Goal: Information Seeking & Learning: Understand process/instructions

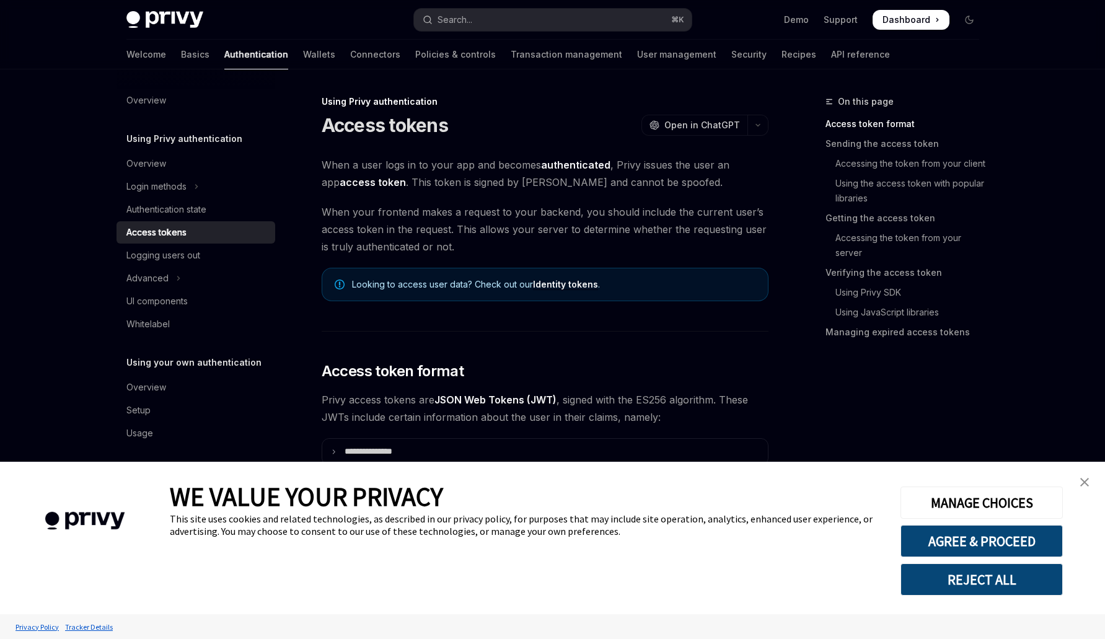
type textarea "*"
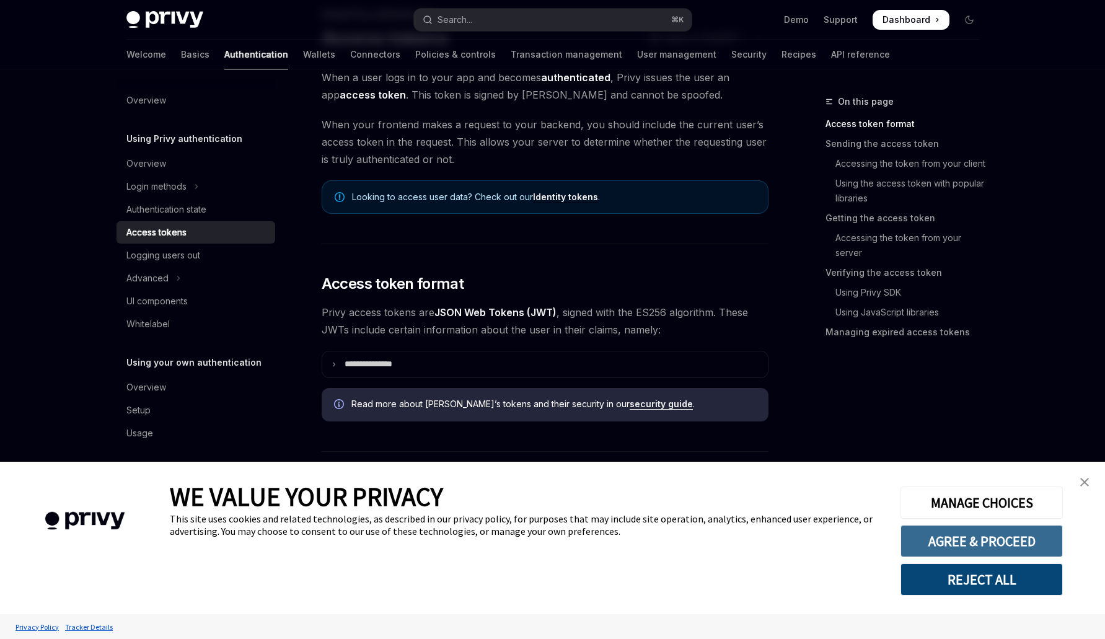
click at [911, 546] on button "AGREE & PROCEED" at bounding box center [981, 541] width 162 height 32
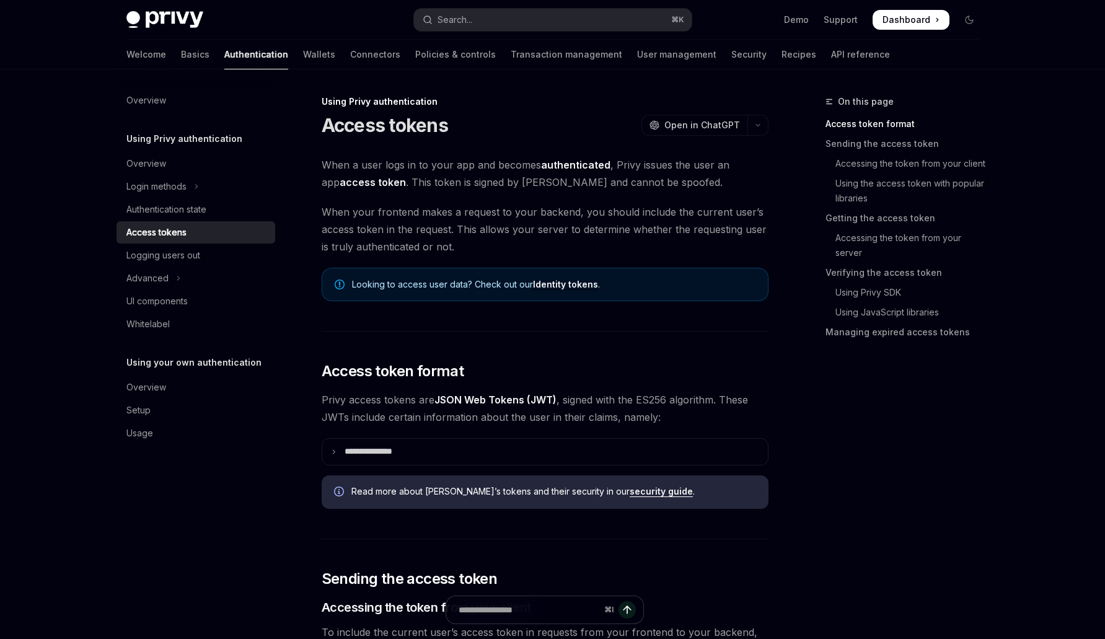
click at [603, 179] on span "When a user logs in to your app and becomes authenticated , Privy issues the us…" at bounding box center [545, 173] width 447 height 35
copy span "spoofed"
click at [476, 164] on span "When a user logs in to your app and becomes authenticated , Privy issues the us…" at bounding box center [545, 173] width 447 height 35
click at [476, 185] on span "When a user logs in to your app and becomes authenticated , Privy issues the us…" at bounding box center [545, 173] width 447 height 35
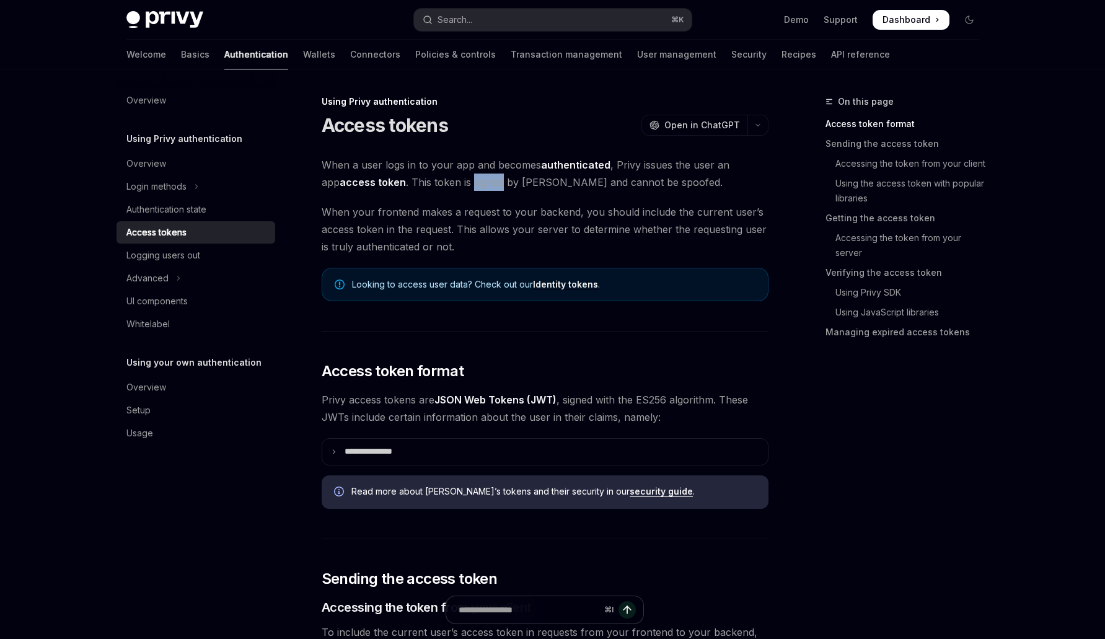
click at [476, 185] on span "When a user logs in to your app and becomes authenticated , Privy issues the us…" at bounding box center [545, 173] width 447 height 35
click at [475, 231] on span "When your frontend makes a request to your backend, you should include the curr…" at bounding box center [545, 229] width 447 height 52
click at [389, 284] on span "Looking to access user data? Check out our Identity tokens ." at bounding box center [553, 284] width 403 height 12
click at [496, 244] on span "When your frontend makes a request to your backend, you should include the curr…" at bounding box center [545, 229] width 447 height 52
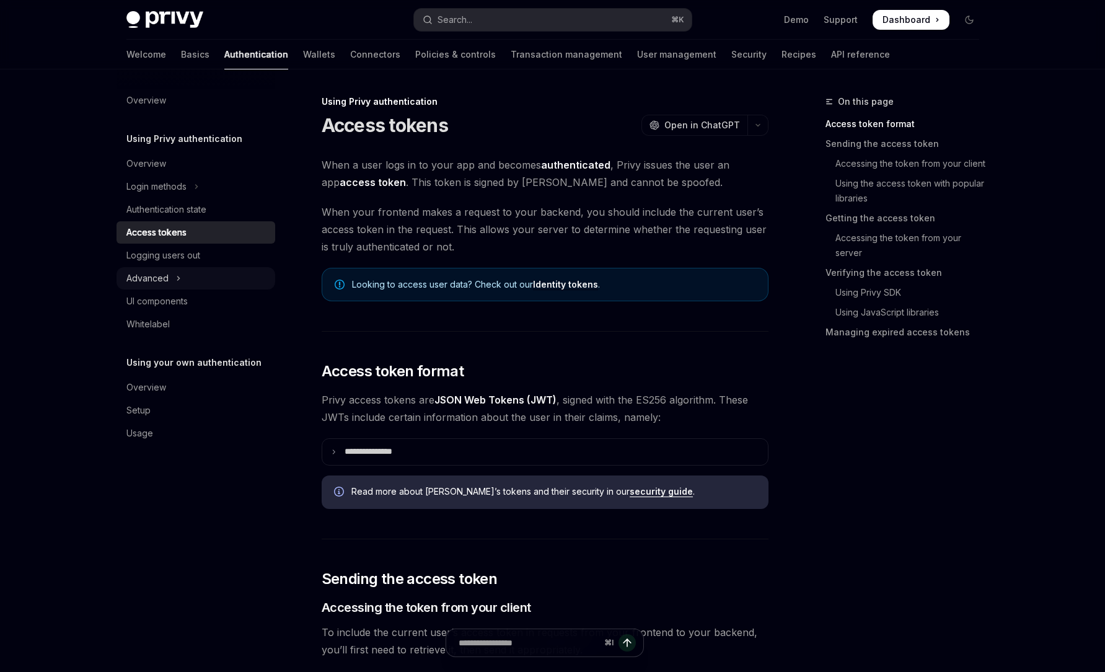
click at [173, 278] on button "Advanced" at bounding box center [195, 278] width 159 height 22
click at [173, 278] on icon "Toggle Advanced section" at bounding box center [178, 278] width 15 height 5
click at [303, 59] on link "Wallets" at bounding box center [319, 55] width 32 height 30
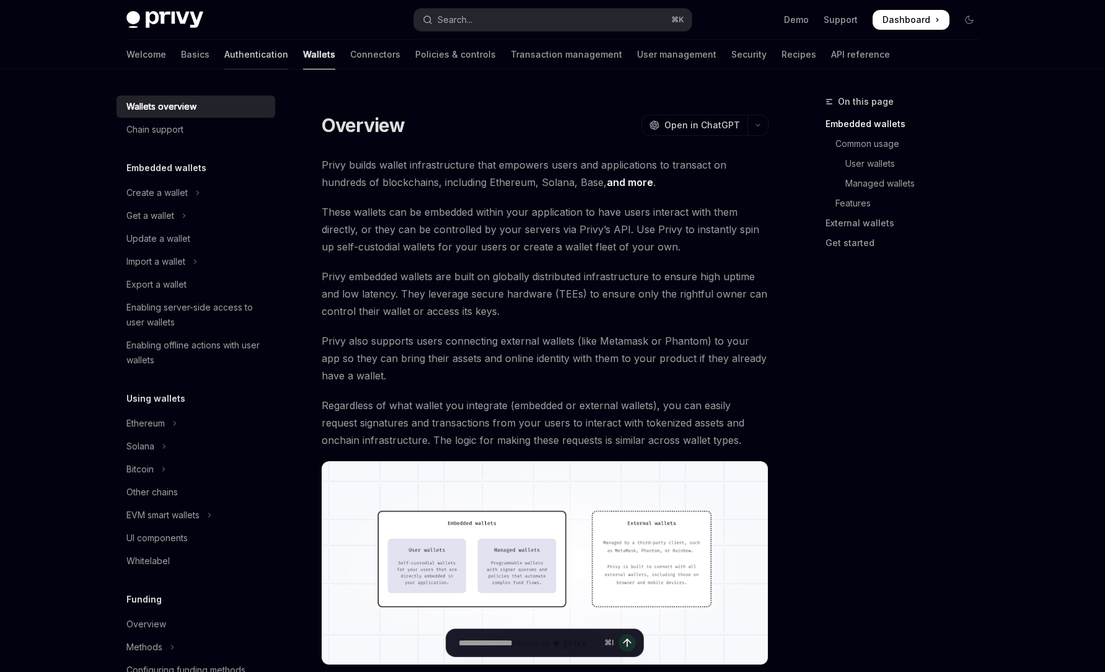
click at [224, 58] on link "Authentication" at bounding box center [256, 55] width 64 height 30
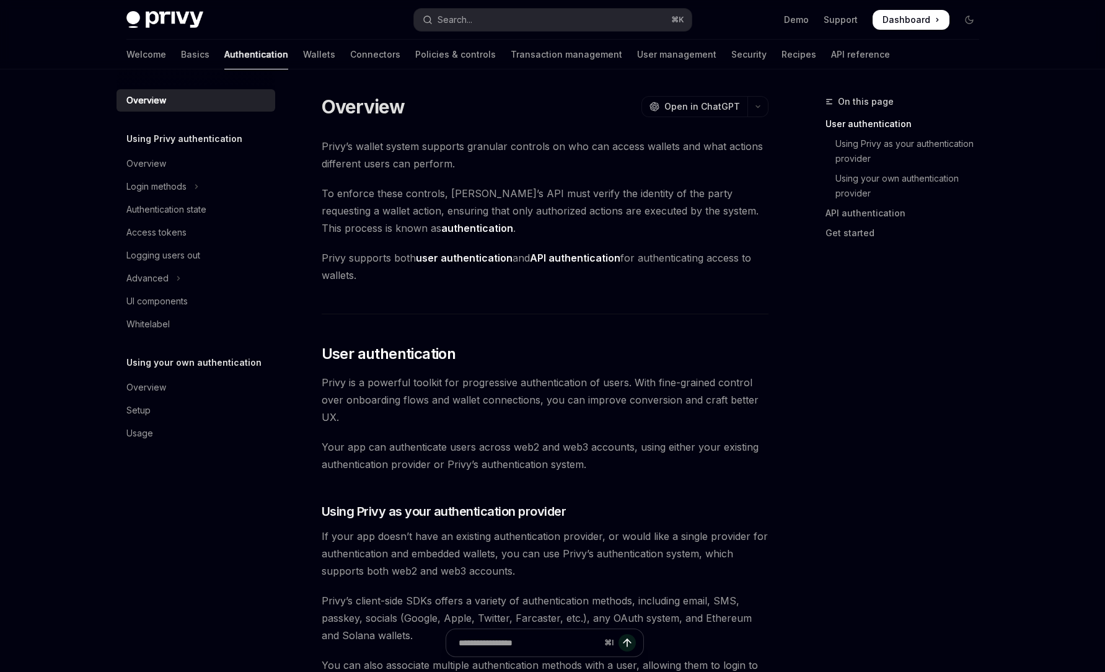
click at [538, 191] on span "To enforce these controls, [PERSON_NAME]’s API must verify the identity of the …" at bounding box center [545, 211] width 447 height 52
click at [577, 201] on span "To enforce these controls, [PERSON_NAME]’s API must verify the identity of the …" at bounding box center [545, 211] width 447 height 52
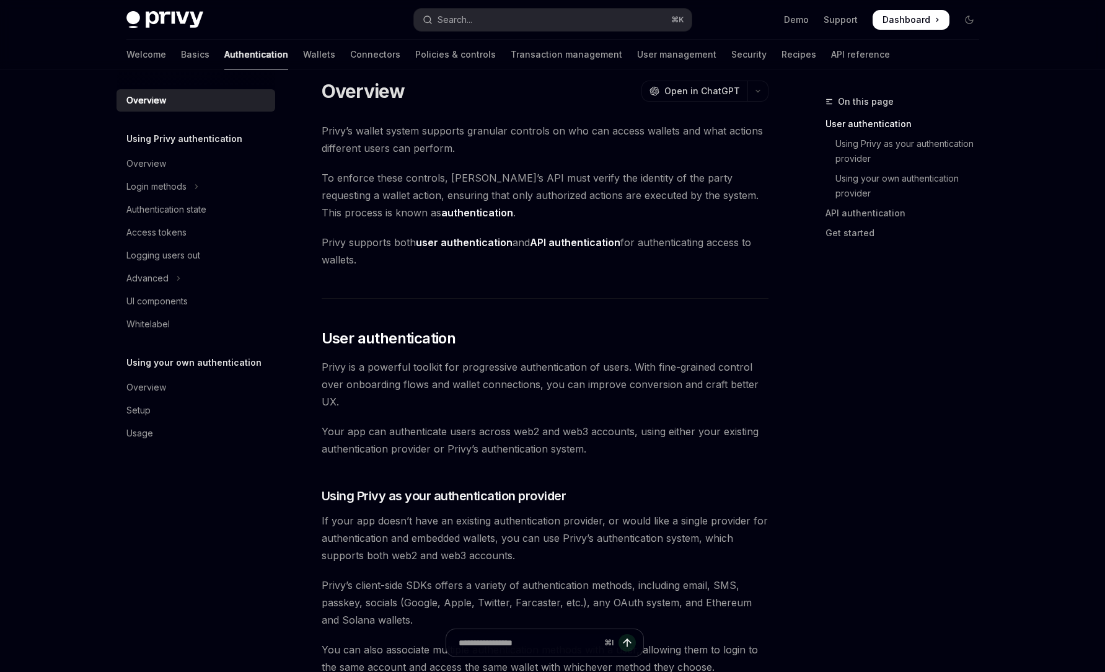
click at [441, 214] on strong "authentication" at bounding box center [477, 212] width 72 height 12
click at [449, 243] on strong "user authentication" at bounding box center [464, 242] width 97 height 12
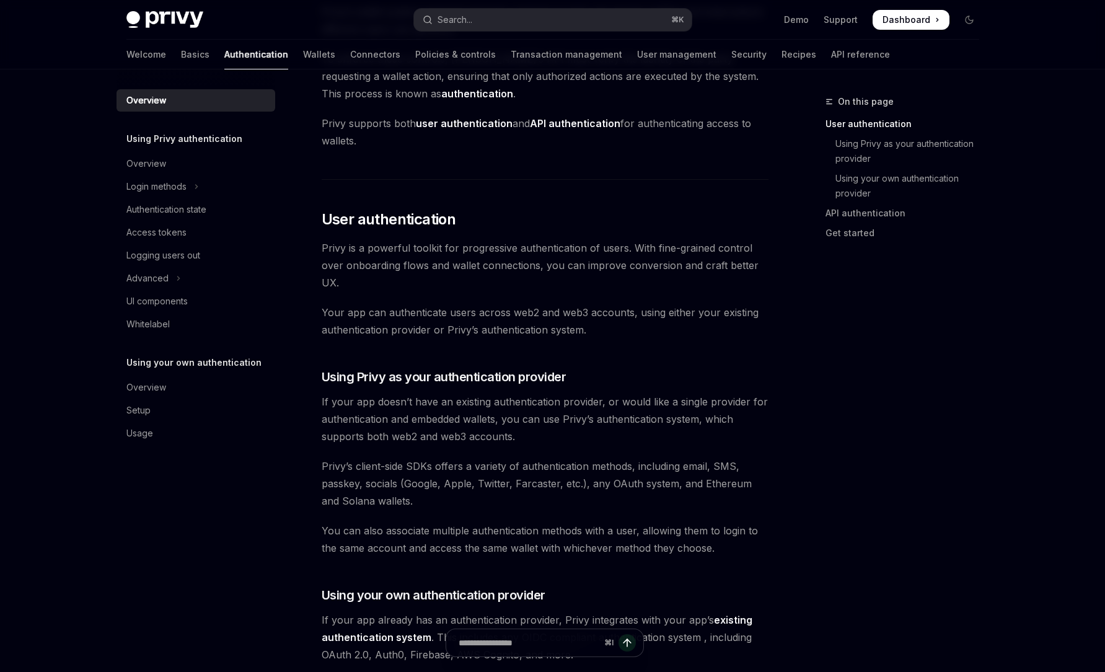
scroll to position [198, 0]
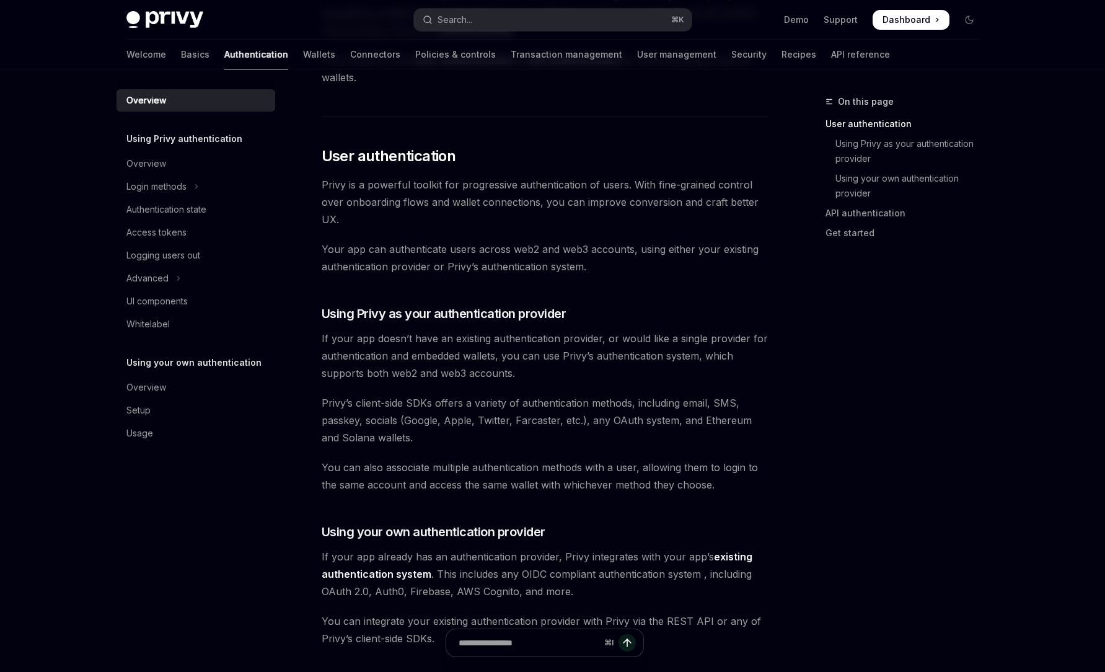
click at [485, 341] on span "If your app doesn’t have an existing authentication provider, or would like a s…" at bounding box center [545, 356] width 447 height 52
click at [538, 353] on span "If your app doesn’t have an existing authentication provider, or would like a s…" at bounding box center [545, 356] width 447 height 52
click at [571, 355] on span "If your app doesn’t have an existing authentication provider, or would like a s…" at bounding box center [545, 356] width 447 height 52
click at [559, 354] on span "If your app doesn’t have an existing authentication provider, or would like a s…" at bounding box center [545, 356] width 447 height 52
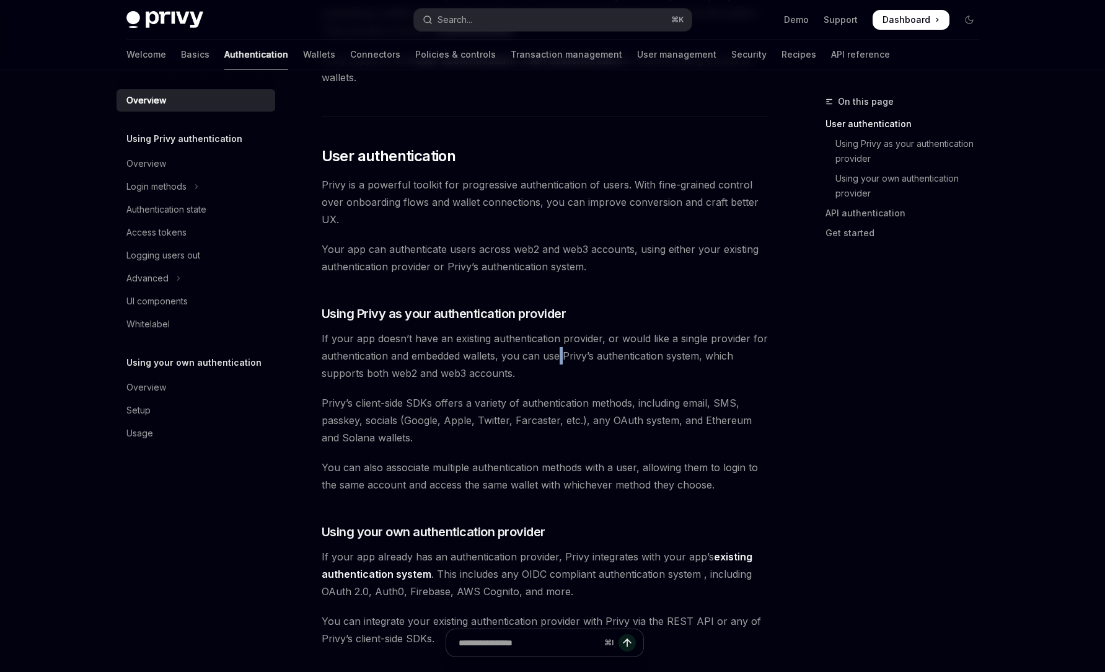
click at [559, 354] on span "If your app doesn’t have an existing authentication provider, or would like a s…" at bounding box center [545, 356] width 447 height 52
click at [584, 354] on span "If your app doesn’t have an existing authentication provider, or would like a s…" at bounding box center [545, 356] width 447 height 52
click at [602, 354] on span "If your app doesn’t have an existing authentication provider, or would like a s…" at bounding box center [545, 356] width 447 height 52
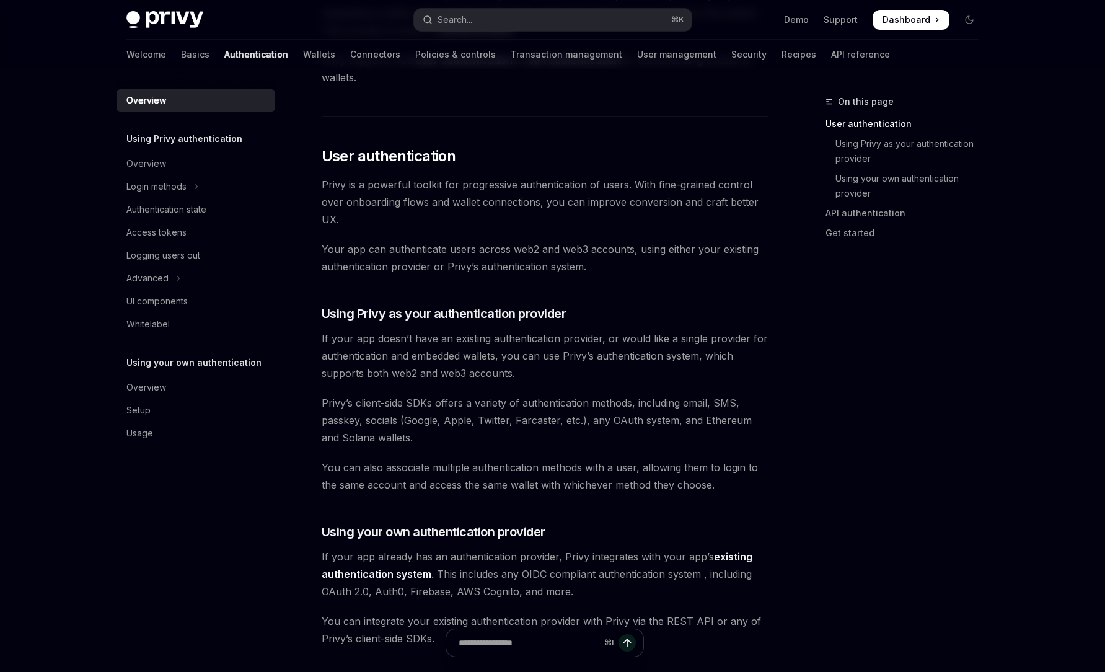
click at [523, 359] on span "If your app doesn’t have an existing authentication provider, or would like a s…" at bounding box center [545, 356] width 447 height 52
click at [569, 356] on span "If your app doesn’t have an existing authentication provider, or would like a s…" at bounding box center [545, 356] width 447 height 52
click at [628, 360] on span "If your app doesn’t have an existing authentication provider, or would like a s…" at bounding box center [545, 356] width 447 height 52
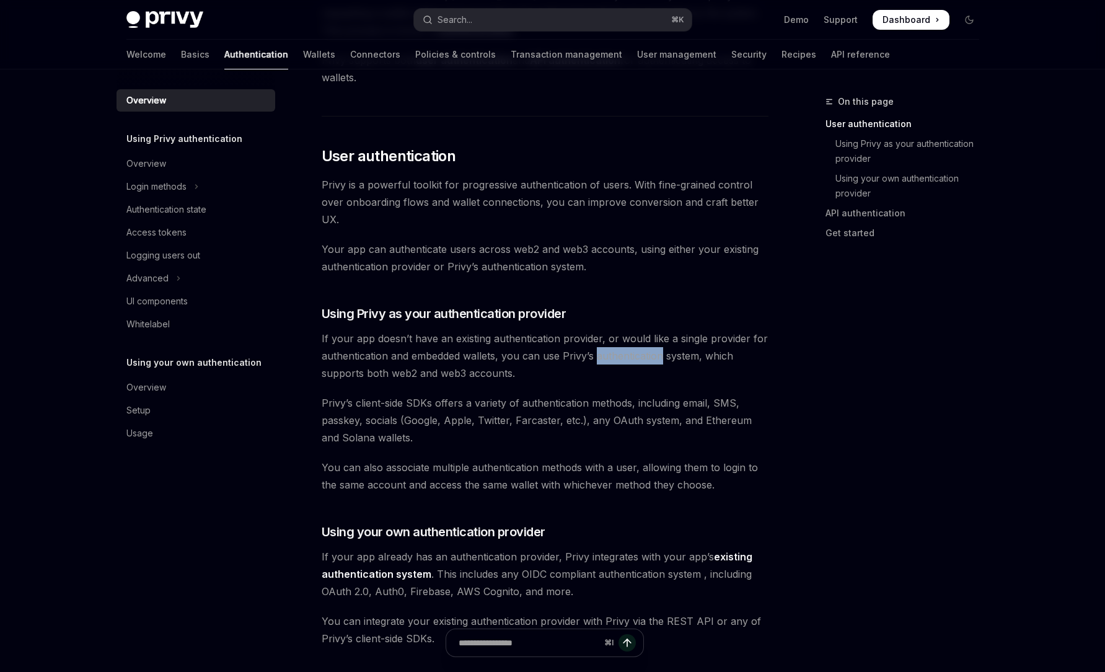
click at [628, 360] on span "If your app doesn’t have an existing authentication provider, or would like a s…" at bounding box center [545, 356] width 447 height 52
click at [672, 358] on span "If your app doesn’t have an existing authentication provider, or would like a s…" at bounding box center [545, 356] width 447 height 52
click at [587, 353] on span "If your app doesn’t have an existing authentication provider, or would like a s…" at bounding box center [545, 356] width 447 height 52
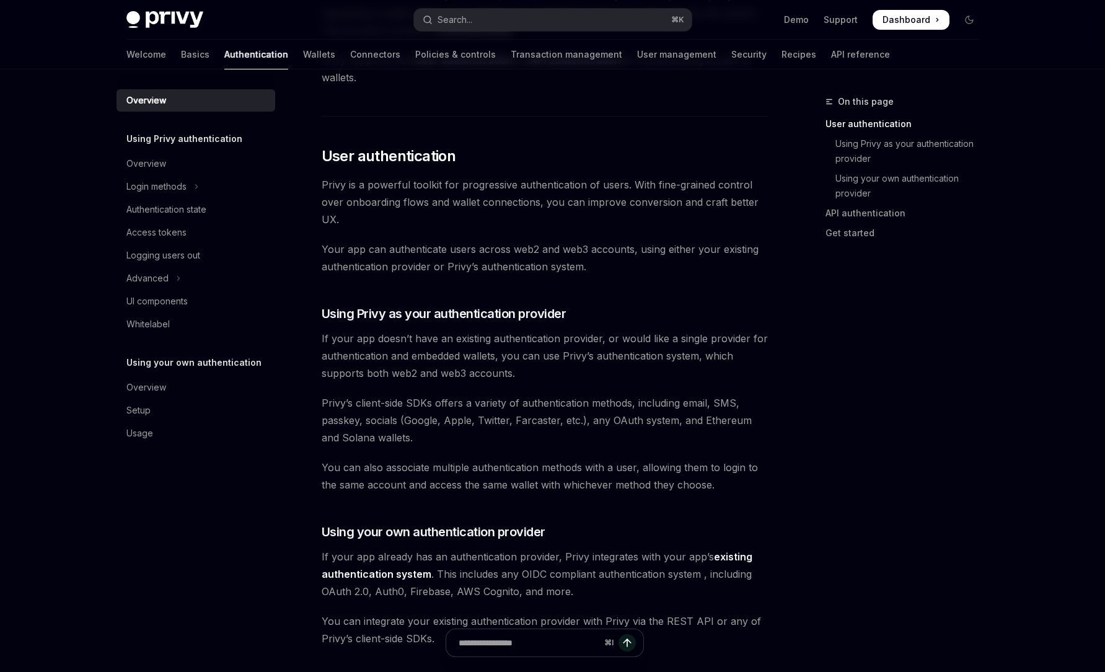
click at [627, 354] on span "If your app doesn’t have an existing authentication provider, or would like a s…" at bounding box center [545, 356] width 447 height 52
click at [527, 358] on span "If your app doesn’t have an existing authentication provider, or would like a s…" at bounding box center [545, 356] width 447 height 52
click at [576, 356] on span "If your app doesn’t have an existing authentication provider, or would like a s…" at bounding box center [545, 356] width 447 height 52
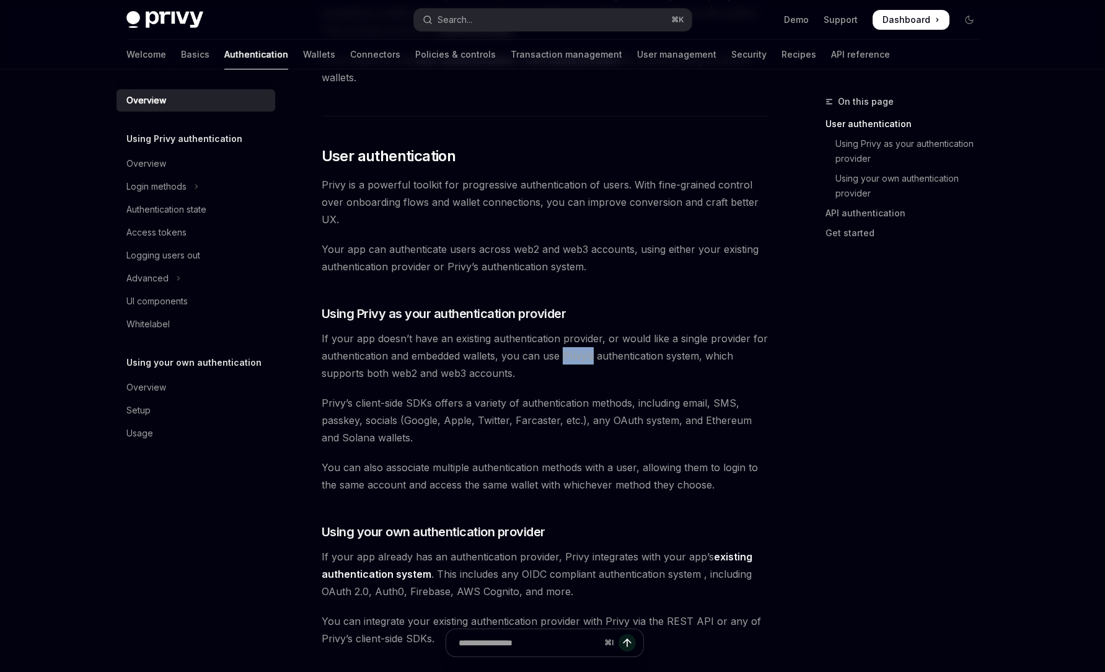
click at [576, 356] on span "If your app doesn’t have an existing authentication provider, or would like a s…" at bounding box center [545, 356] width 447 height 52
click at [642, 354] on span "If your app doesn’t have an existing authentication provider, or would like a s…" at bounding box center [545, 356] width 447 height 52
click at [577, 355] on span "If your app doesn’t have an existing authentication provider, or would like a s…" at bounding box center [545, 356] width 447 height 52
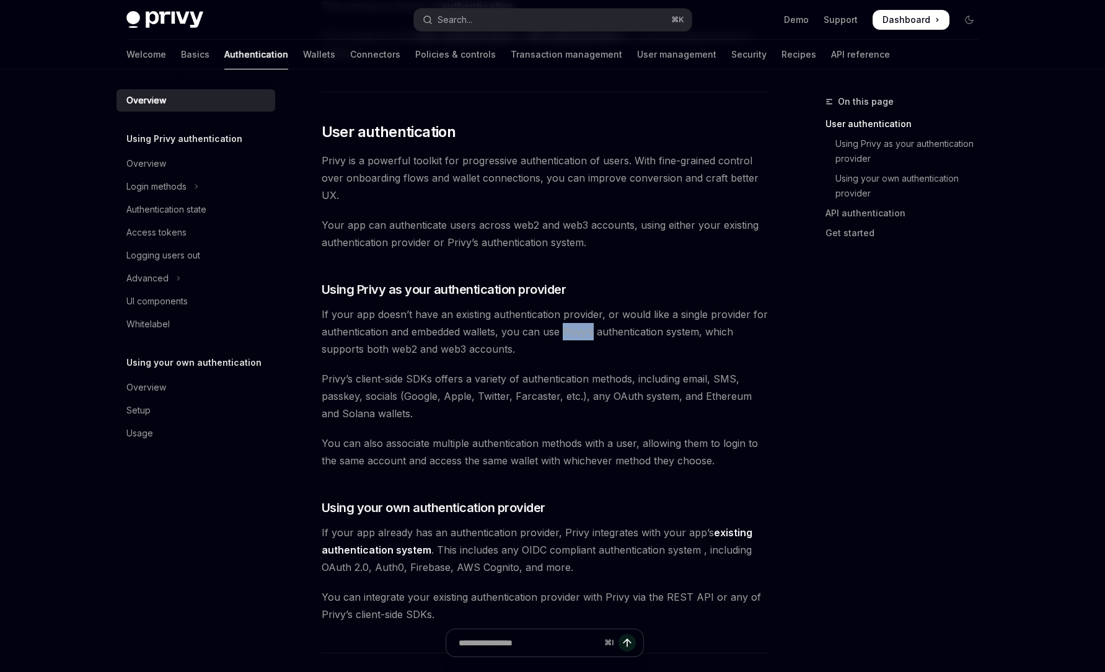
scroll to position [230, 0]
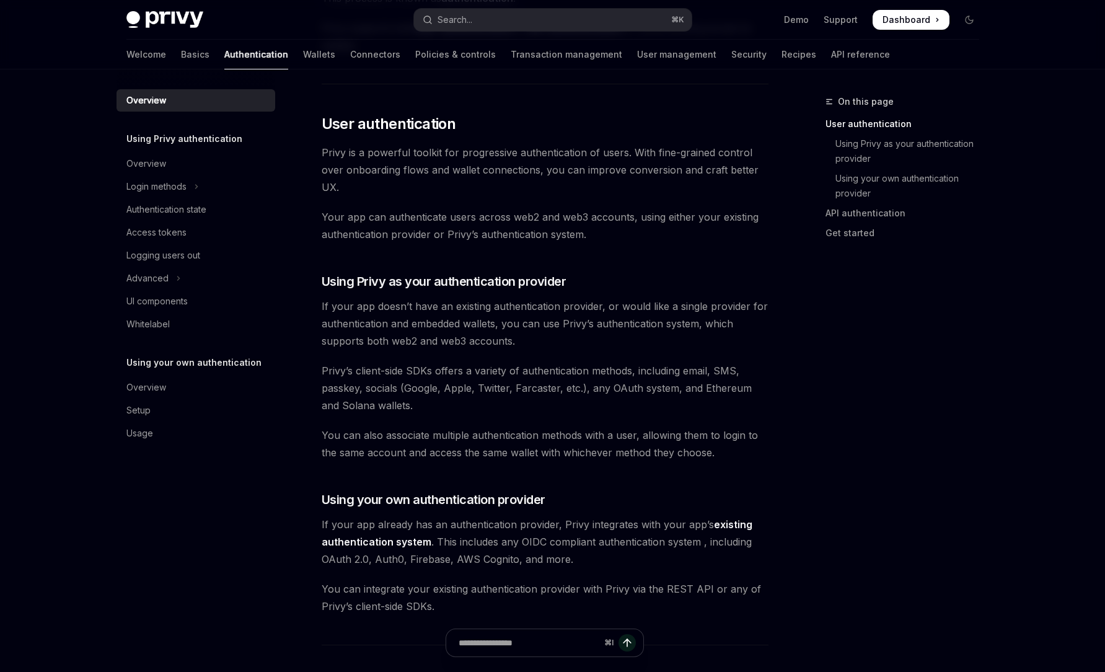
click at [607, 437] on span "You can also associate multiple authentication methods with a user, allowing th…" at bounding box center [545, 443] width 447 height 35
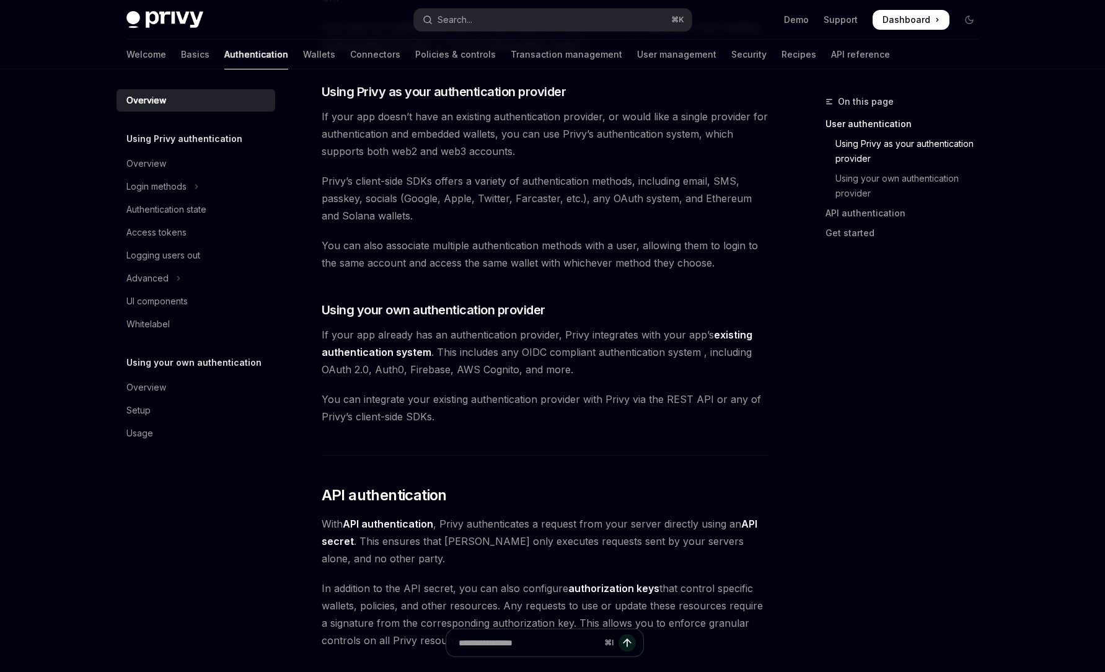
scroll to position [546, 0]
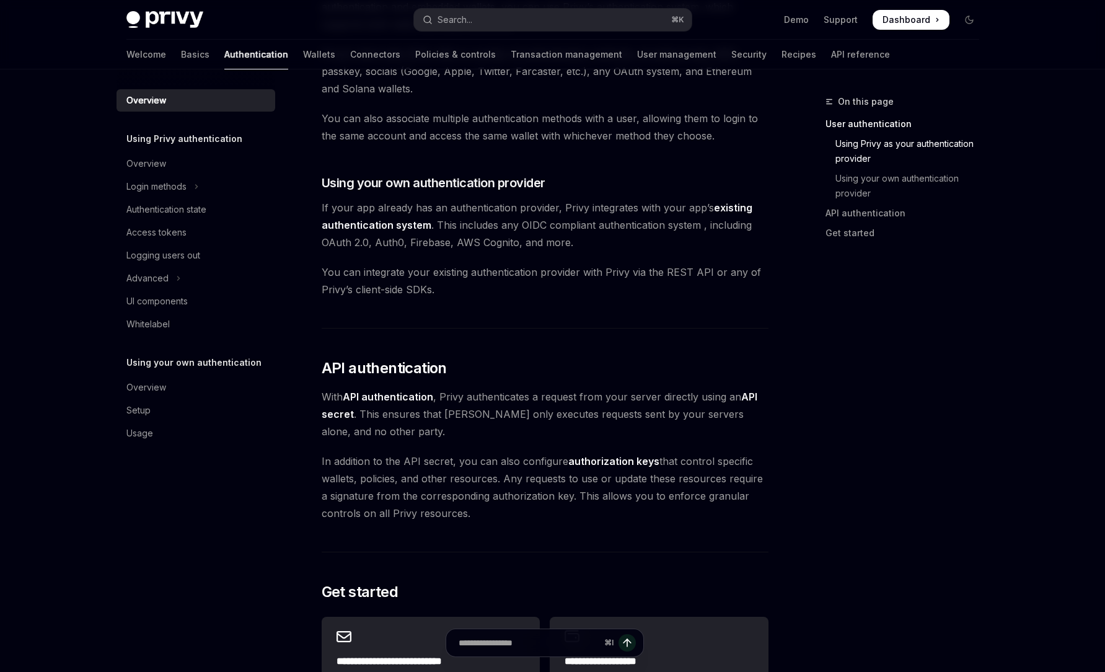
click at [551, 451] on div "Privy’s wallet system supports granular controls on who can access wallets and …" at bounding box center [545, 207] width 447 height 1233
click at [562, 466] on span "In addition to the API secret, you can also configure authorization keys that c…" at bounding box center [545, 486] width 447 height 69
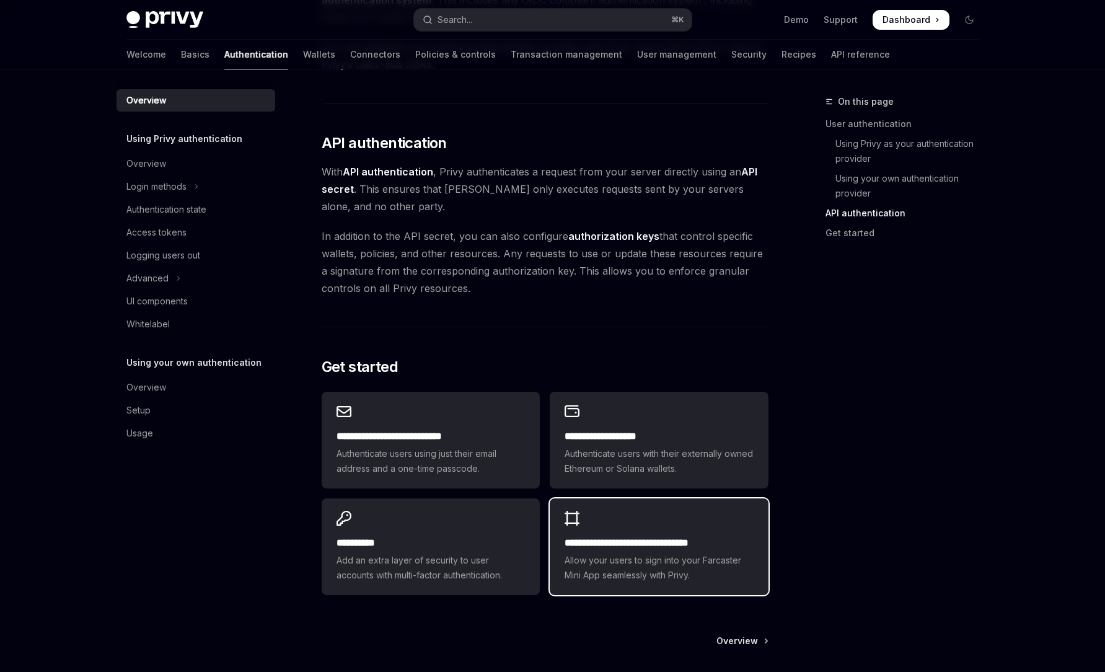
scroll to position [854, 0]
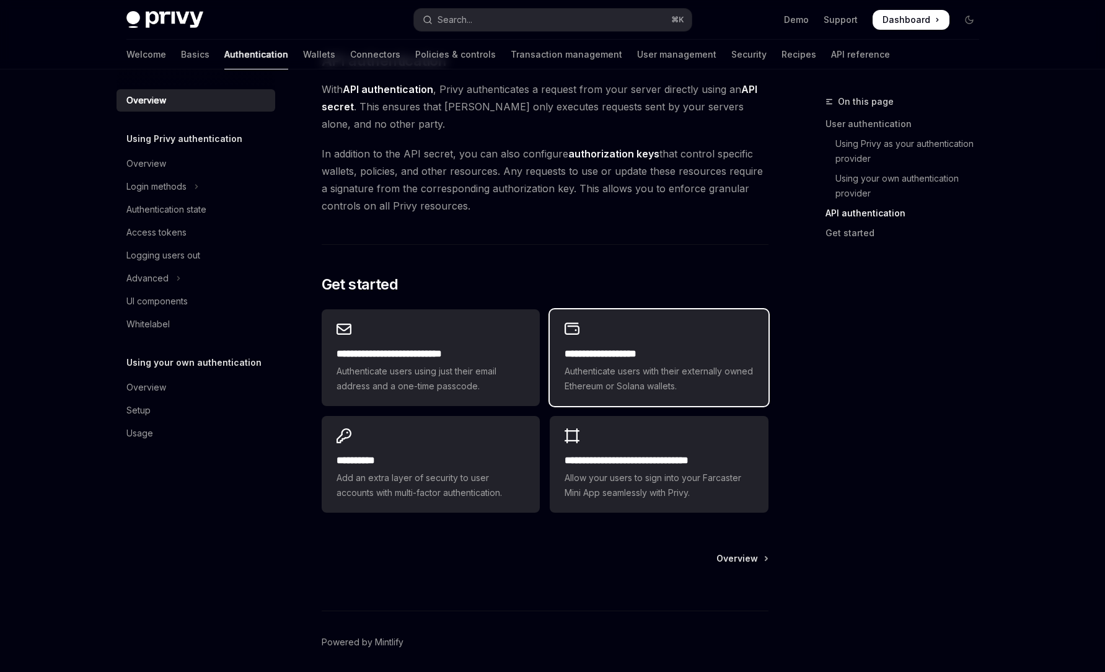
click at [647, 359] on h2 "**********" at bounding box center [658, 353] width 188 height 15
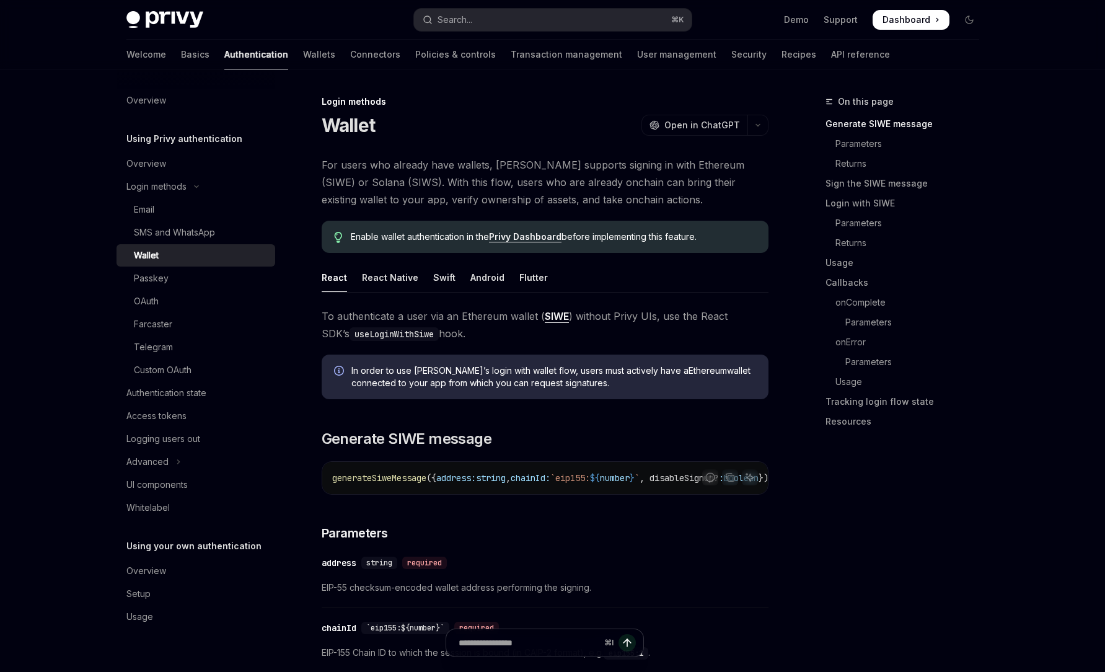
click at [582, 380] on span "In order to use [PERSON_NAME]’s login with wallet flow, users must actively hav…" at bounding box center [553, 376] width 405 height 25
click at [488, 374] on span "In order to use [PERSON_NAME]’s login with wallet flow, users must actively hav…" at bounding box center [553, 376] width 405 height 25
click at [449, 372] on span "In order to use [PERSON_NAME]’s login with wallet flow, users must actively hav…" at bounding box center [553, 376] width 405 height 25
click at [495, 382] on span "In order to use [PERSON_NAME]’s login with wallet flow, users must actively hav…" at bounding box center [553, 376] width 405 height 25
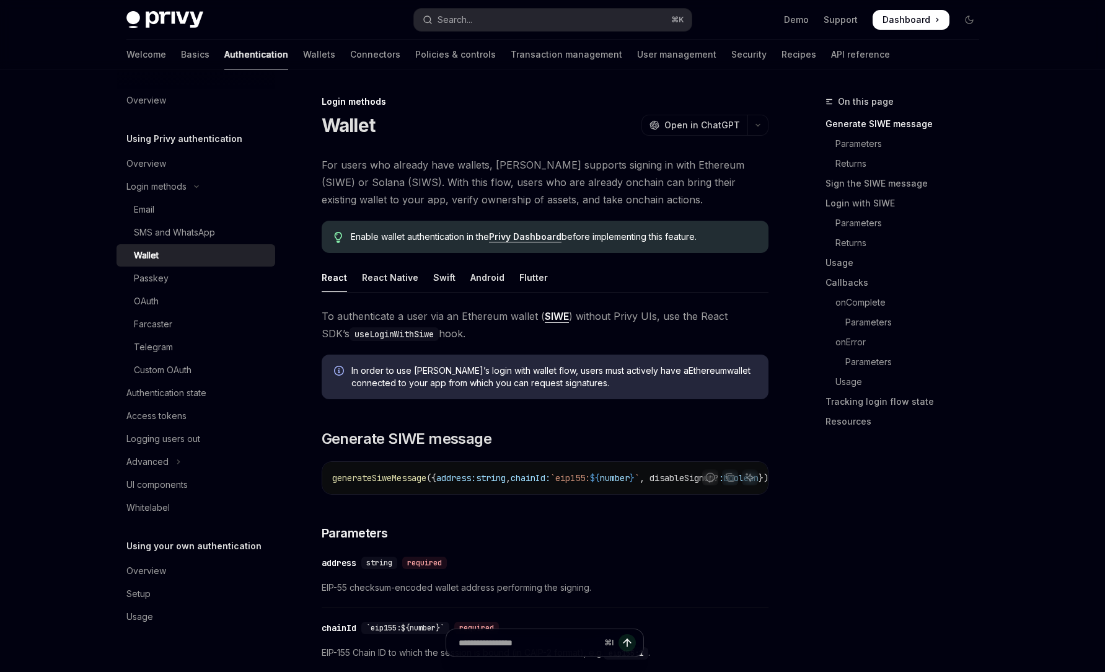
click at [377, 329] on code "useLoginWithSiwe" at bounding box center [393, 334] width 89 height 14
click at [396, 178] on span "For users who already have wallets, [PERSON_NAME] supports signing in with Ethe…" at bounding box center [545, 182] width 447 height 52
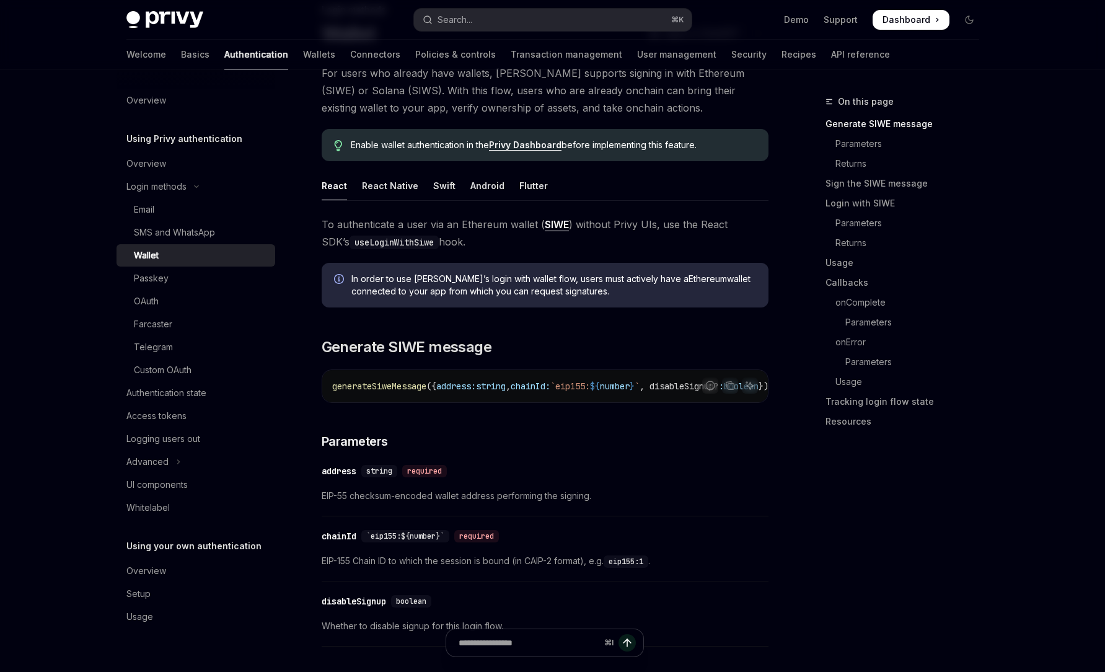
scroll to position [146, 0]
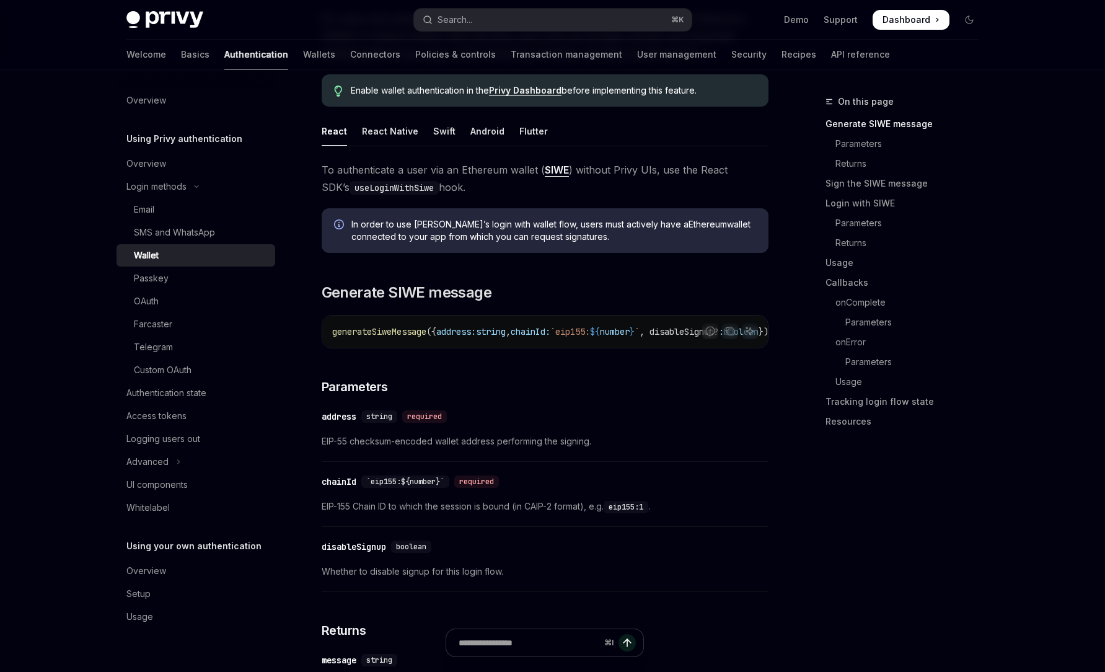
click at [548, 347] on div "generateSiweMessage ({ address: string , chainId: `eip155: ${ number } ` , disa…" at bounding box center [544, 331] width 445 height 32
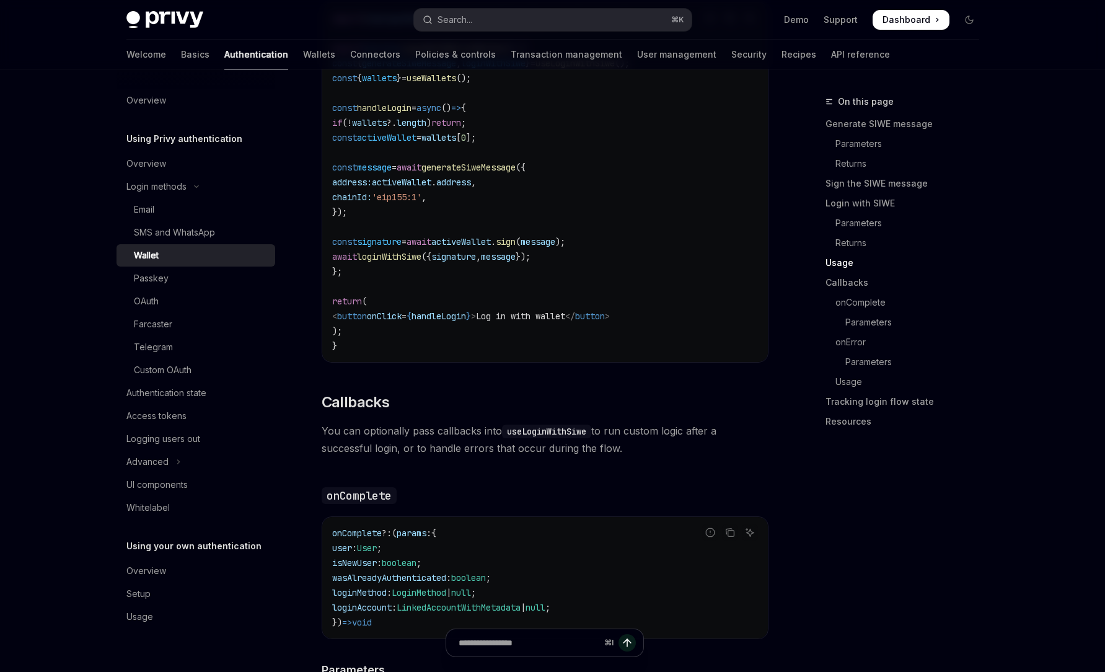
scroll to position [1571, 0]
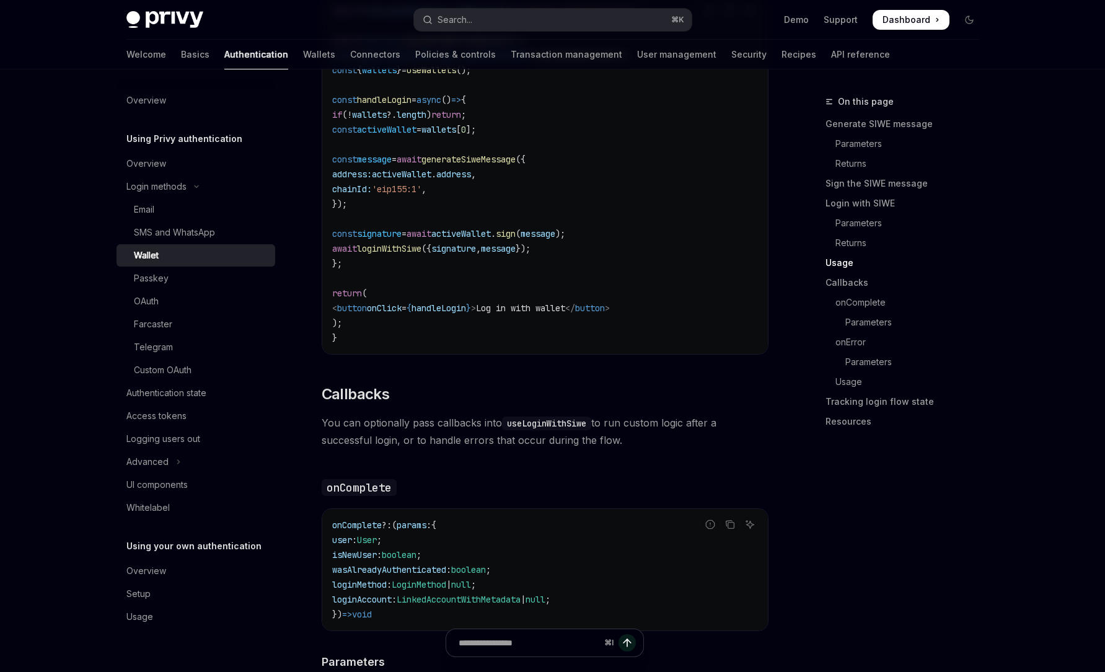
click at [579, 133] on code "import { useLoginWithSiwe , useWallets } from '@privy-io/react-auth' ; export f…" at bounding box center [545, 174] width 426 height 342
click at [516, 430] on code "useLoginWithSiwe" at bounding box center [546, 423] width 89 height 14
click at [515, 397] on h2 "​ Callbacks" at bounding box center [545, 394] width 447 height 20
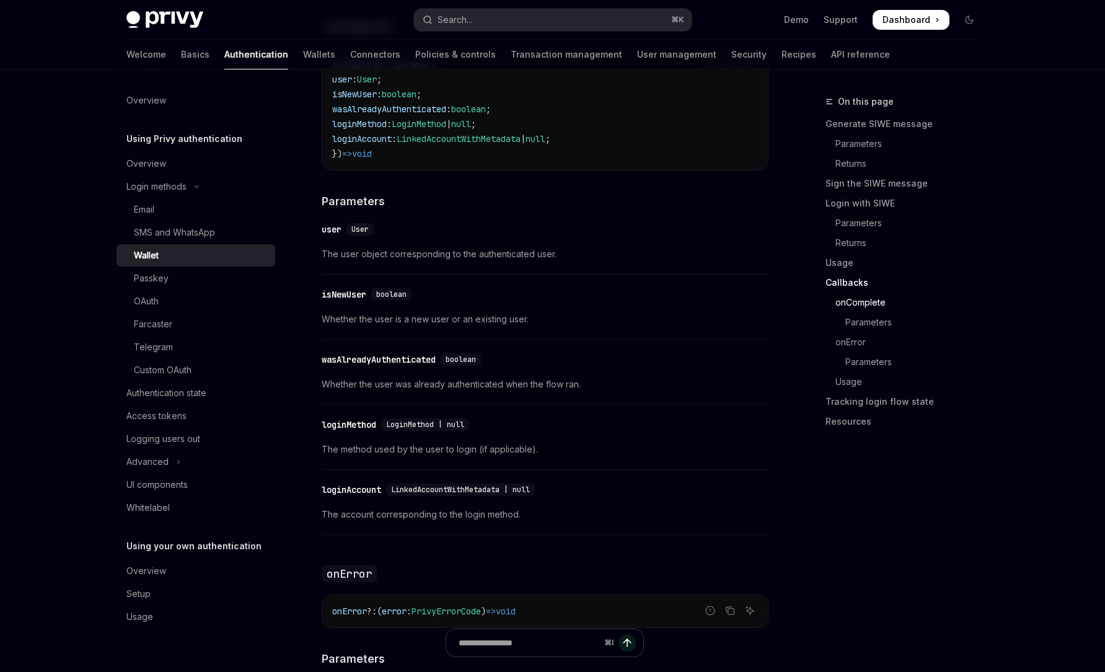
scroll to position [2085, 0]
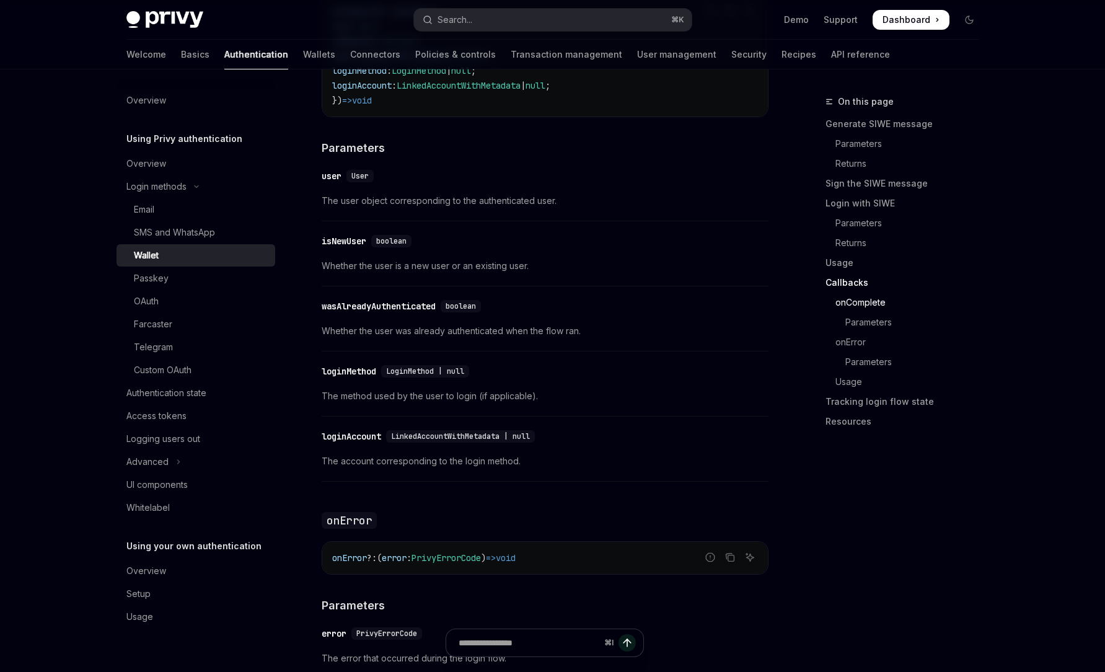
click at [523, 379] on div "​ loginMethod LoginMethod | null" at bounding box center [539, 371] width 434 height 15
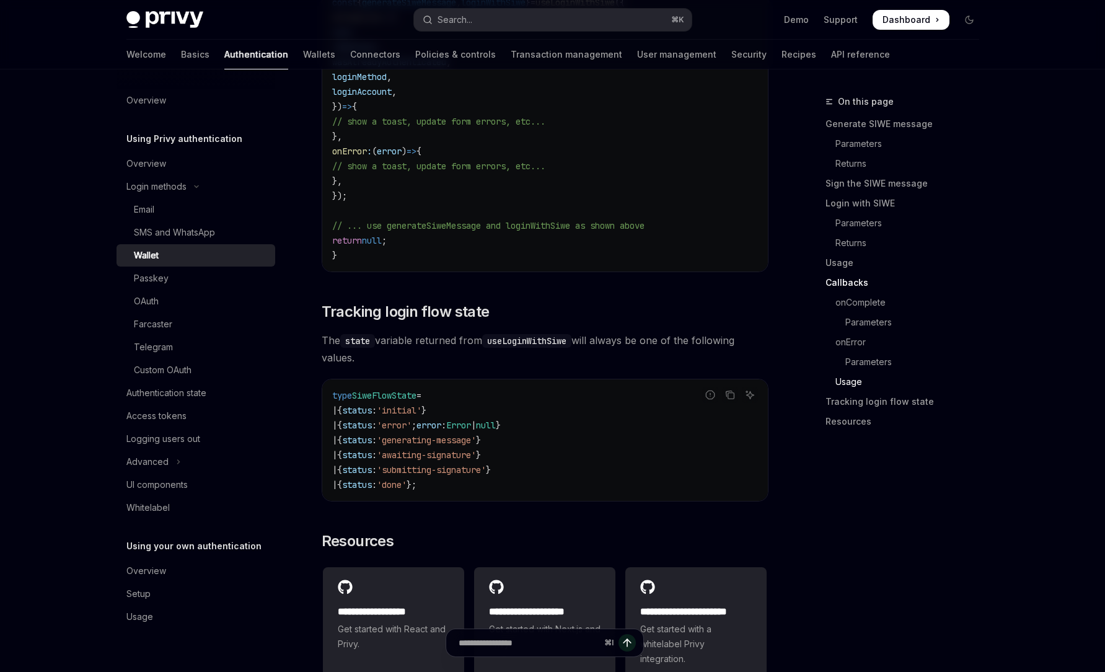
scroll to position [3031, 0]
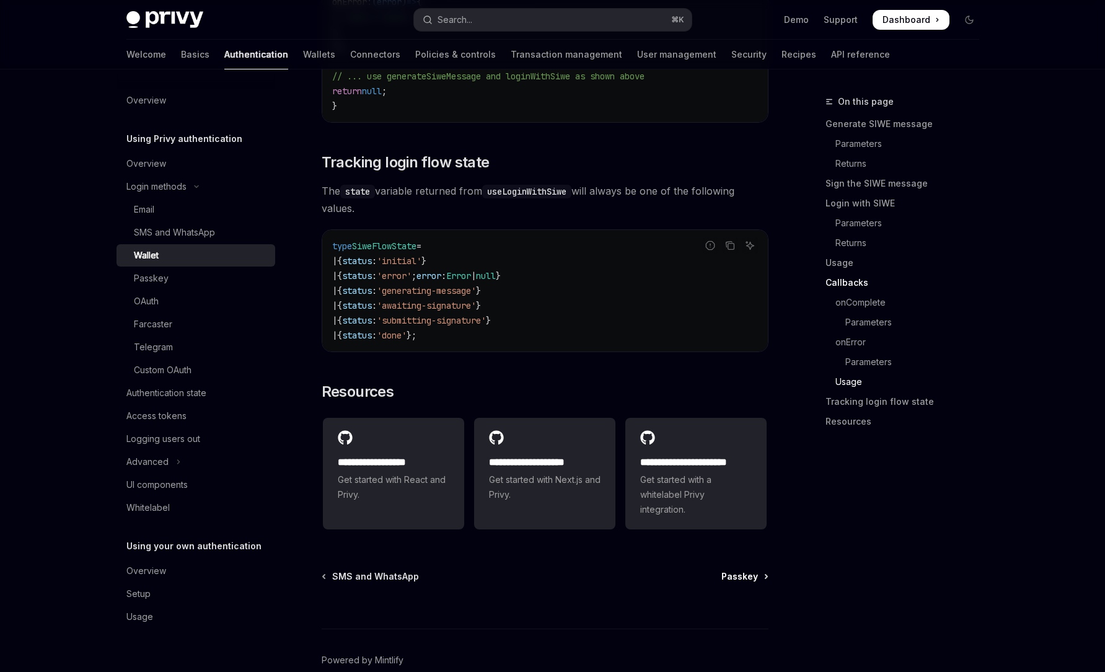
click at [754, 582] on span "Passkey" at bounding box center [739, 576] width 37 height 12
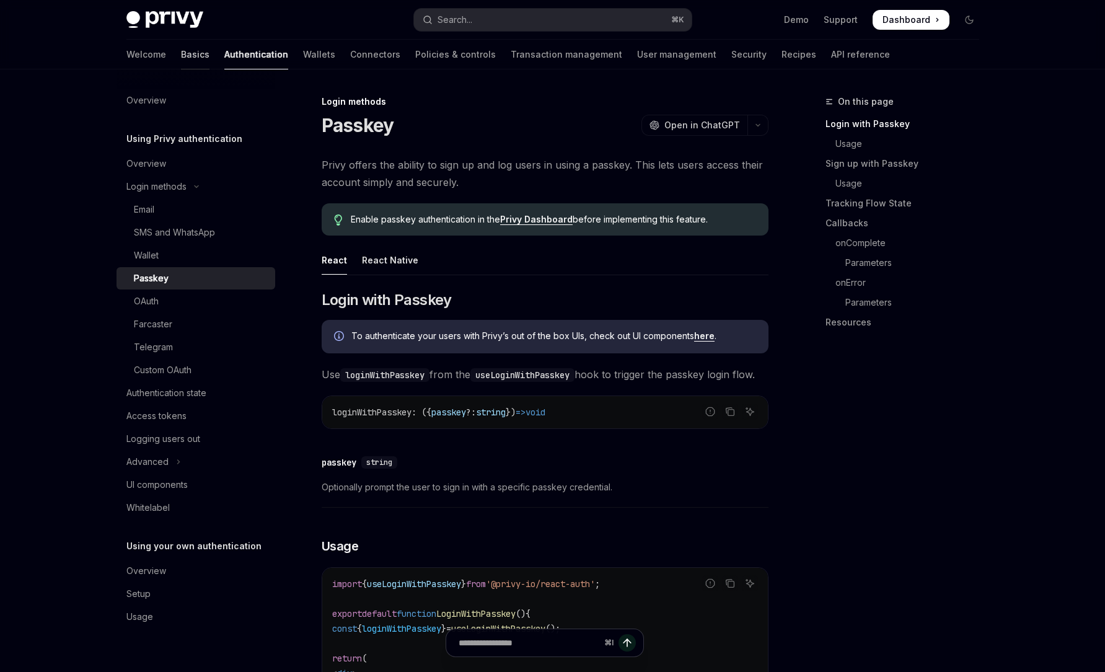
click at [181, 51] on link "Basics" at bounding box center [195, 55] width 28 height 30
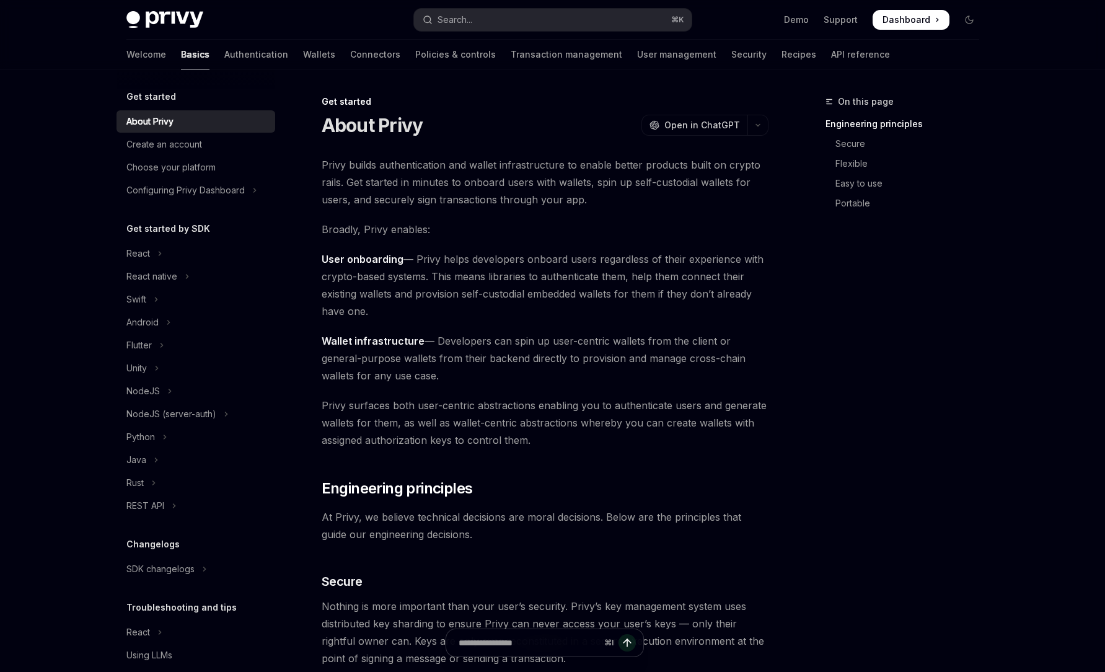
click at [593, 404] on span "Privy surfaces both user-centric abstractions enabling you to authenticate user…" at bounding box center [545, 422] width 447 height 52
click at [660, 406] on span "Privy surfaces both user-centric abstractions enabling you to authenticate user…" at bounding box center [545, 422] width 447 height 52
click at [527, 425] on span "Privy surfaces both user-centric abstractions enabling you to authenticate user…" at bounding box center [545, 422] width 447 height 52
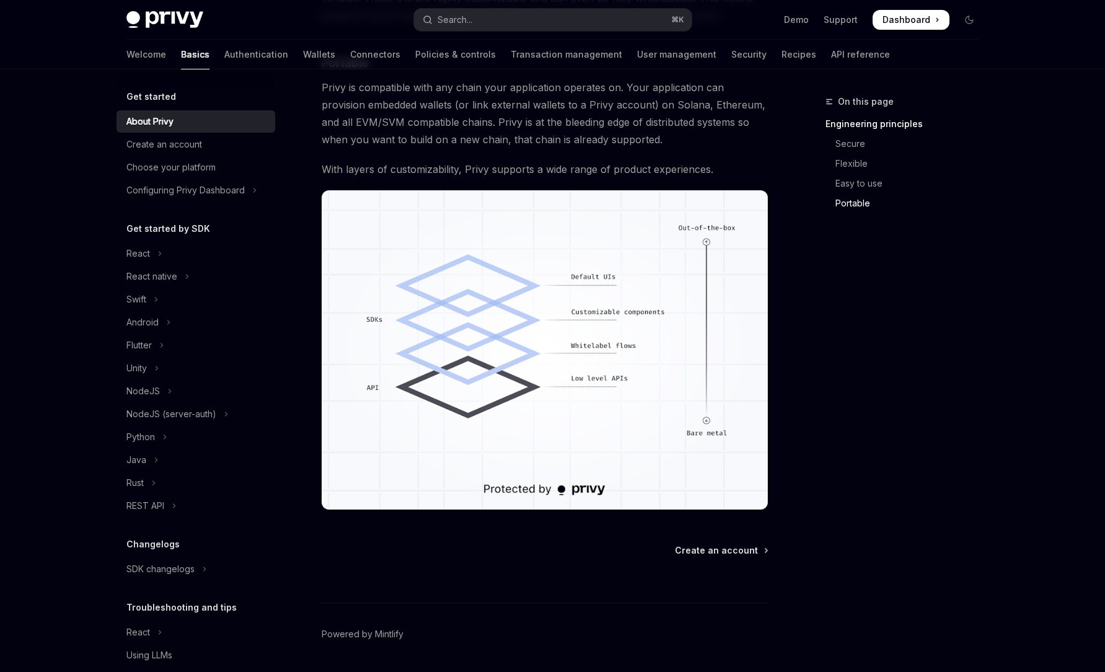
scroll to position [958, 0]
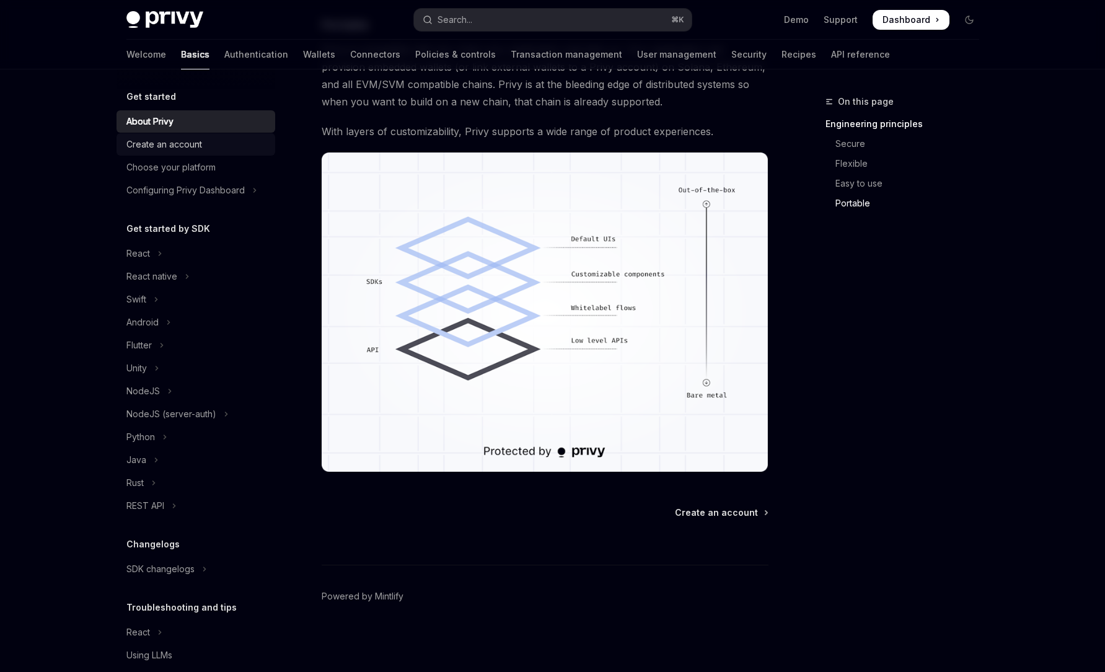
click at [246, 149] on div "Create an account" at bounding box center [196, 144] width 141 height 15
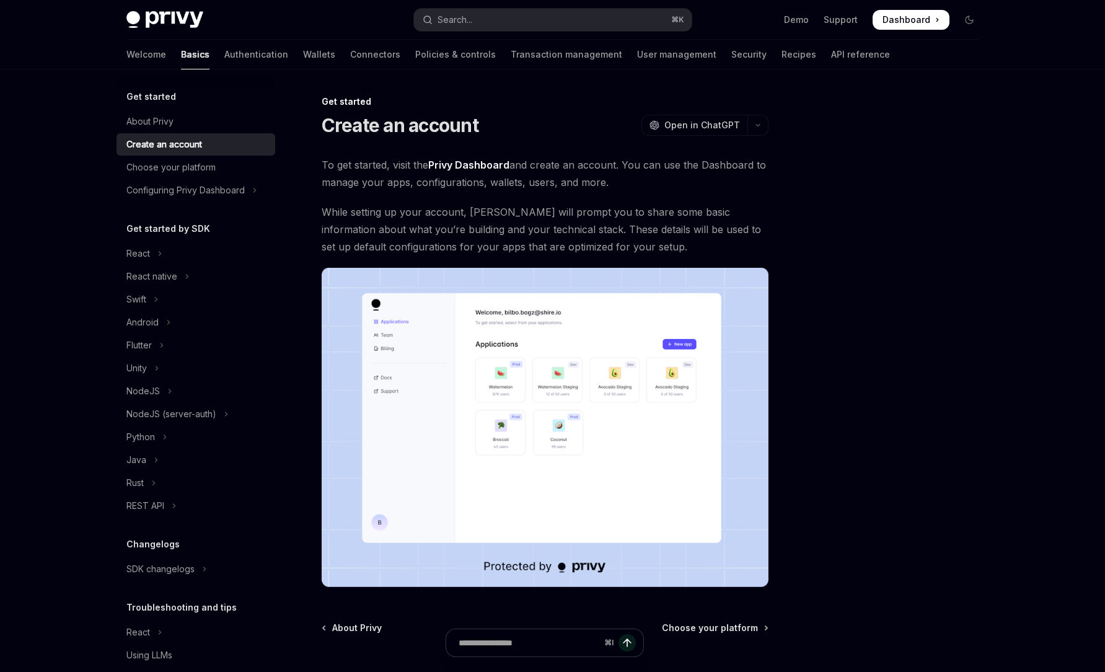
click at [498, 178] on span "To get started, visit the Privy Dashboard and create an account. You can use th…" at bounding box center [545, 173] width 447 height 35
click at [530, 178] on span "To get started, visit the Privy Dashboard and create an account. You can use th…" at bounding box center [545, 173] width 447 height 35
click at [523, 209] on span "While setting up your account, [PERSON_NAME] will prompt you to share some basi…" at bounding box center [545, 229] width 447 height 52
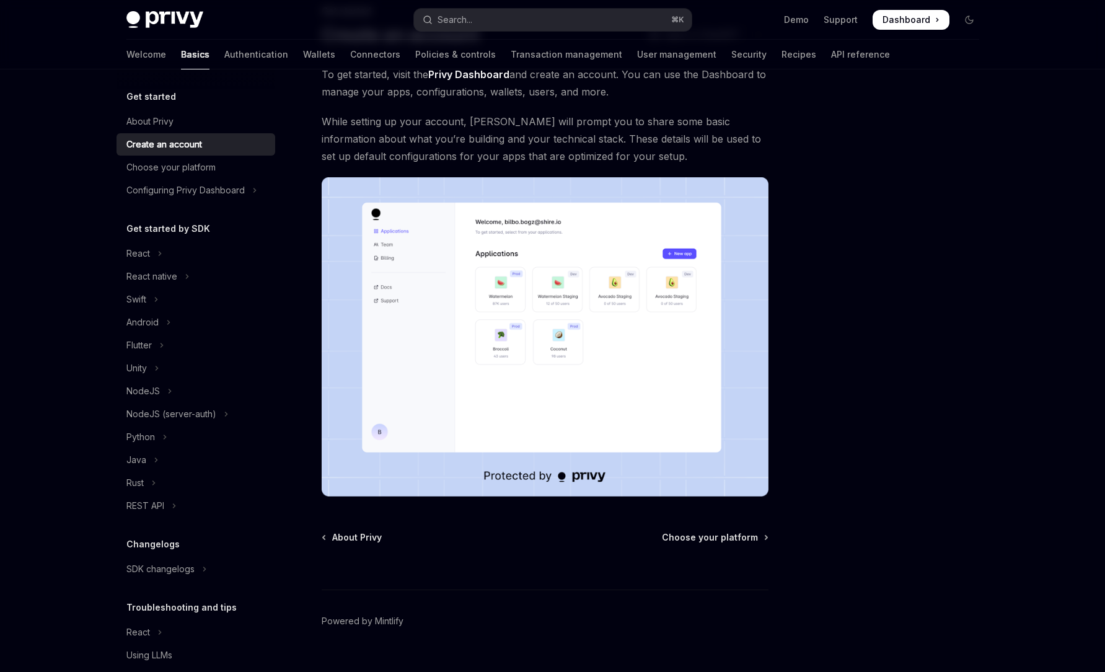
scroll to position [115, 0]
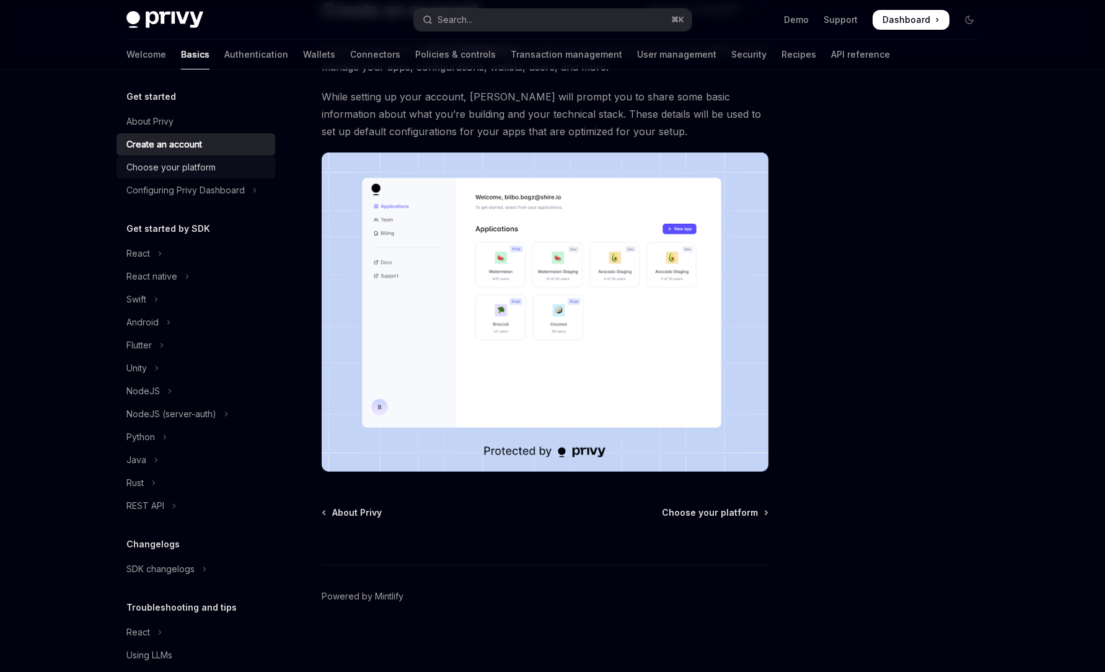
click at [193, 167] on div "Choose your platform" at bounding box center [170, 167] width 89 height 15
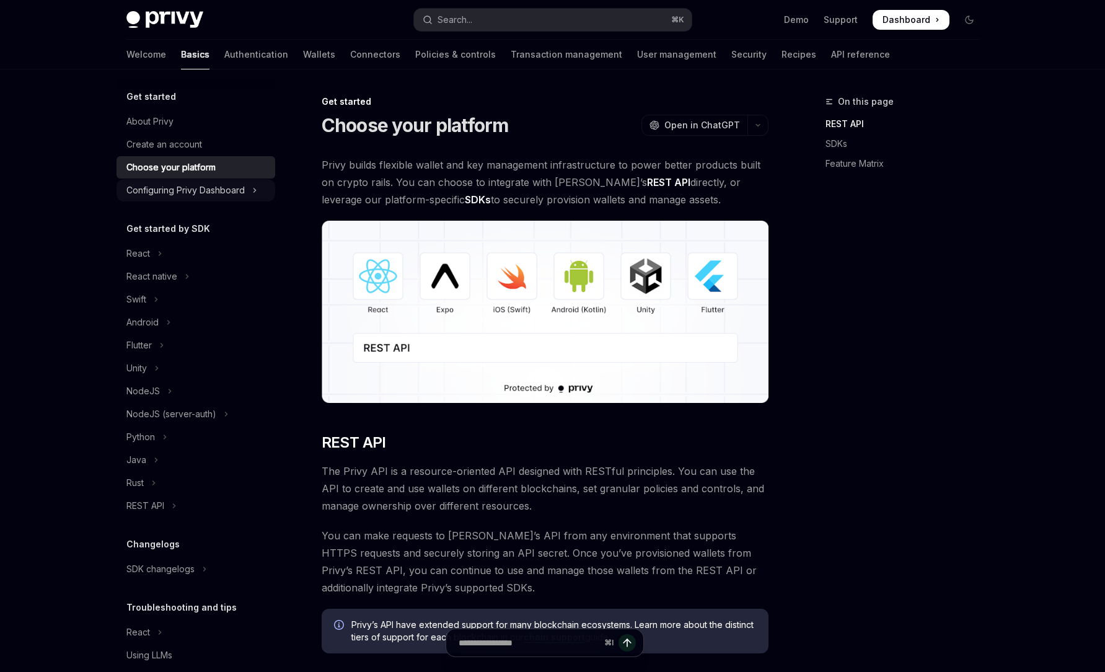
click at [201, 195] on div "Configuring Privy Dashboard" at bounding box center [185, 190] width 118 height 15
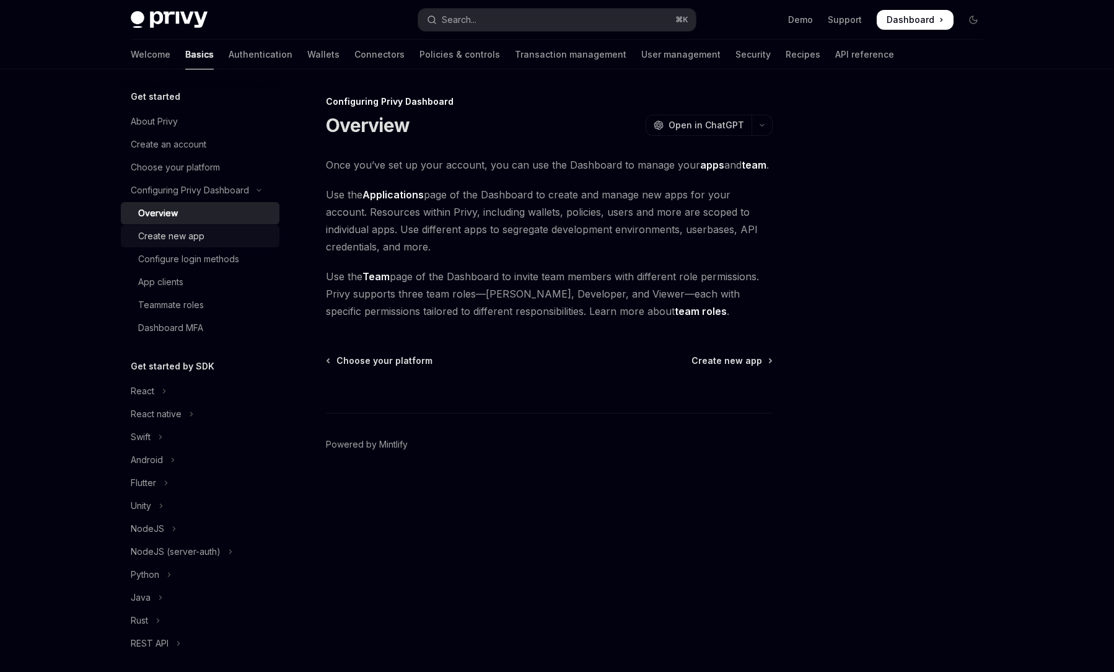
click at [190, 243] on div "Create new app" at bounding box center [171, 236] width 66 height 15
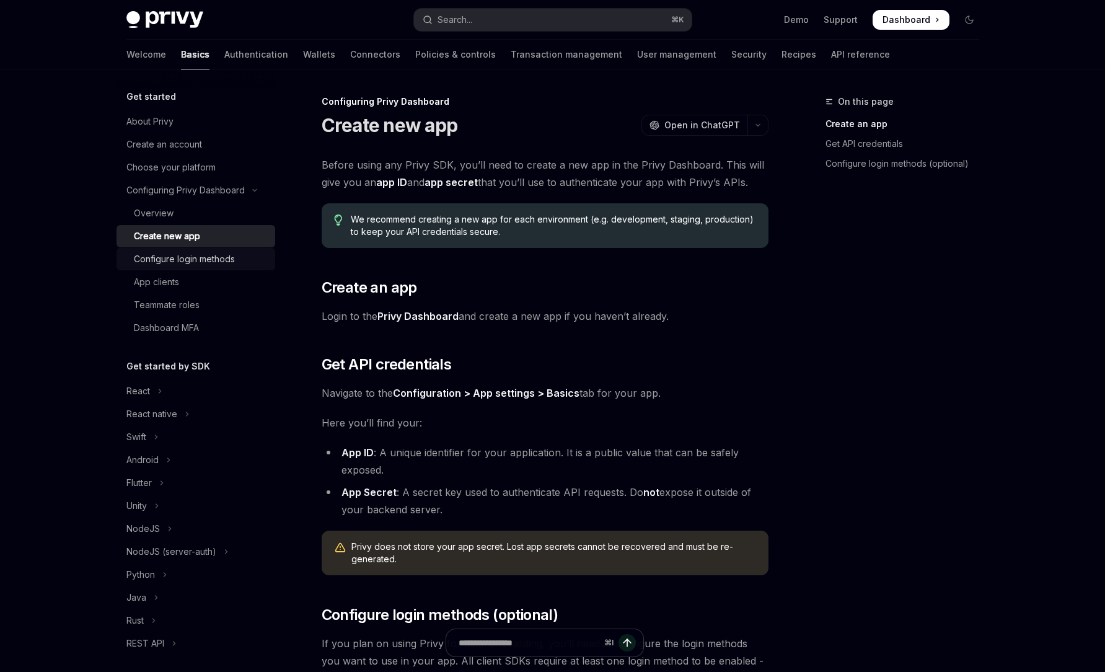
click at [193, 249] on link "Configure login methods" at bounding box center [195, 259] width 159 height 22
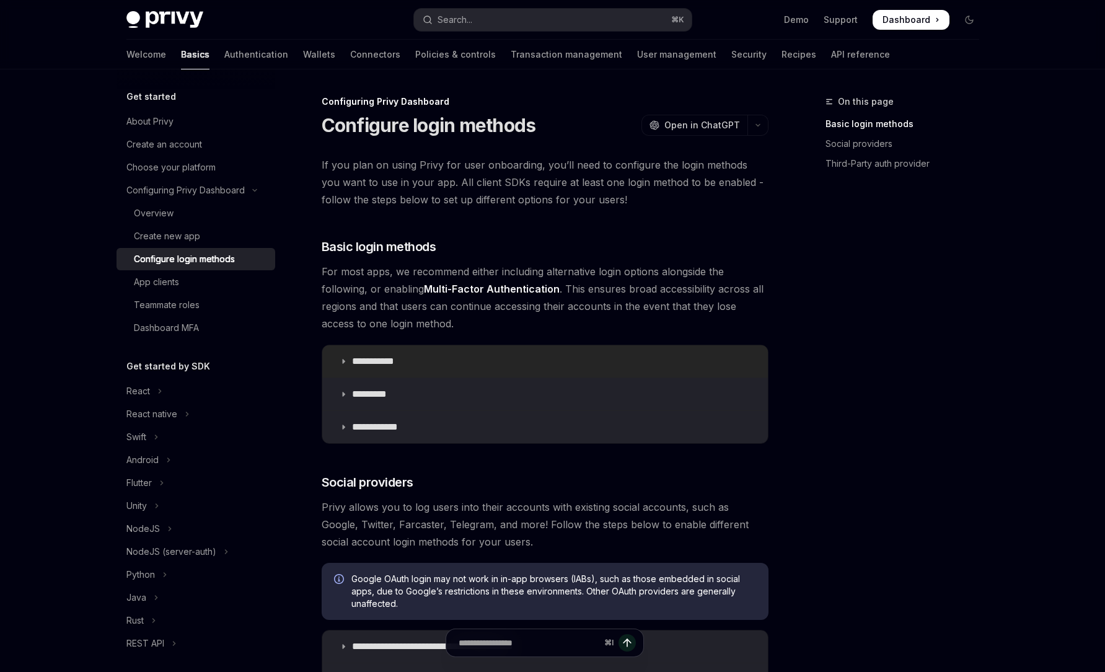
scroll to position [16, 0]
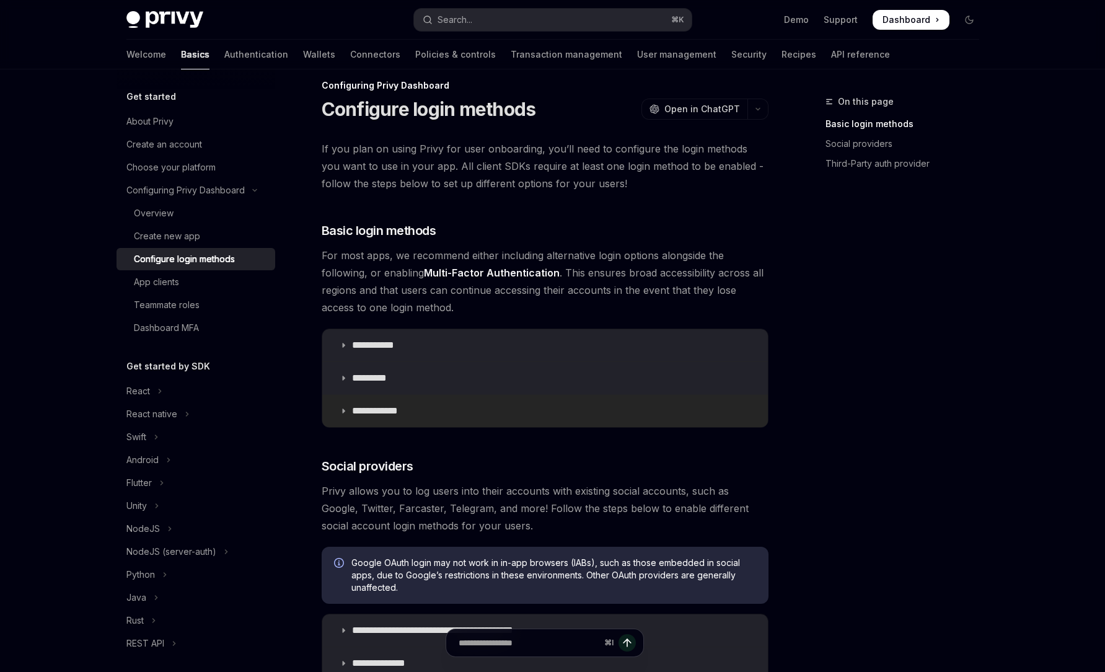
click at [380, 412] on p "**********" at bounding box center [379, 411] width 55 height 12
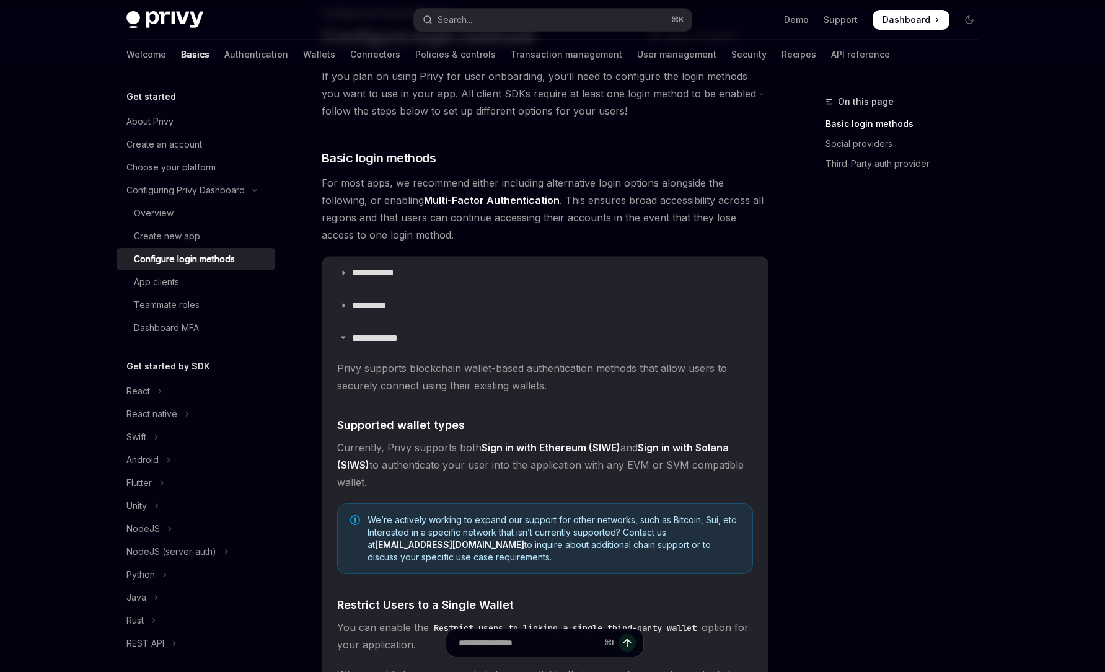
scroll to position [217, 0]
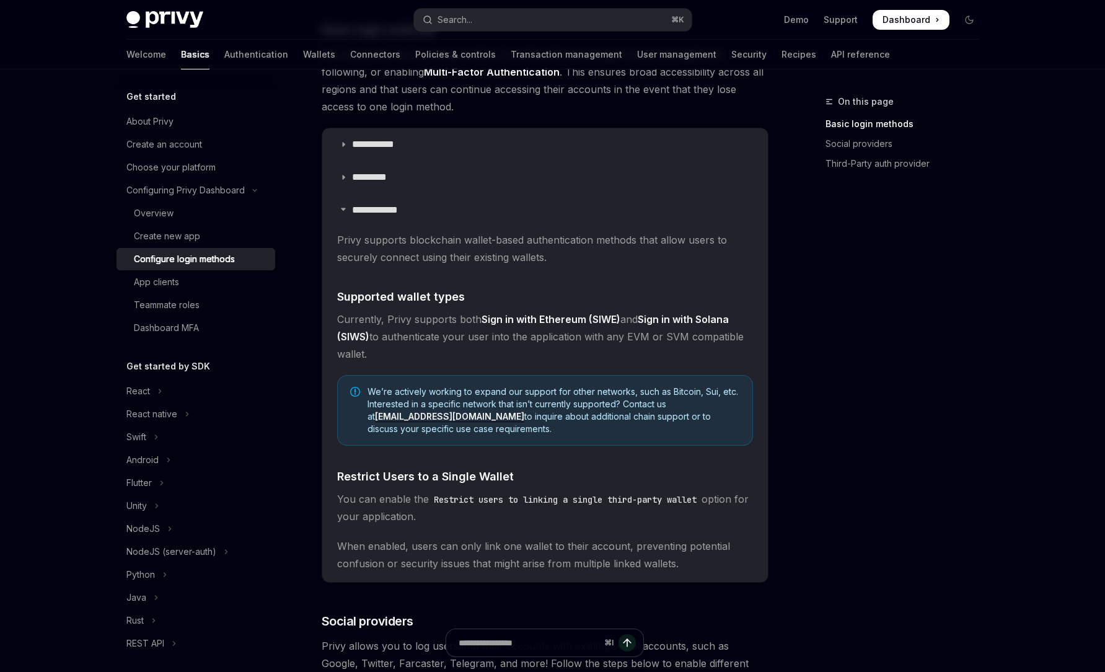
click at [484, 500] on code "Restrict users to linking a single third-party wallet" at bounding box center [565, 500] width 273 height 14
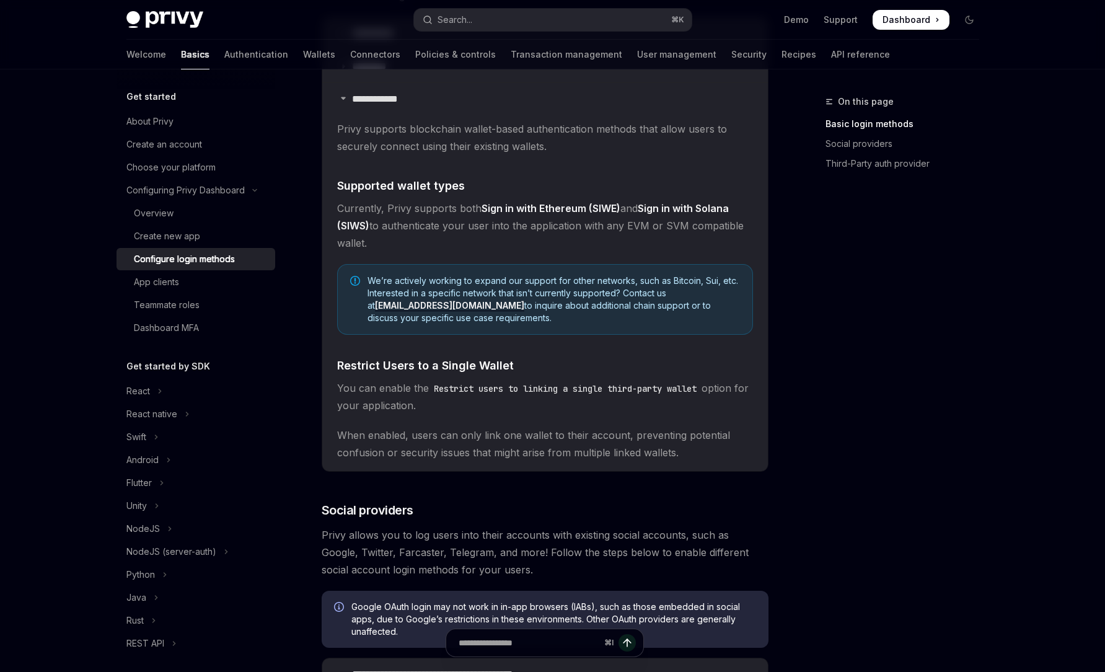
scroll to position [403, 0]
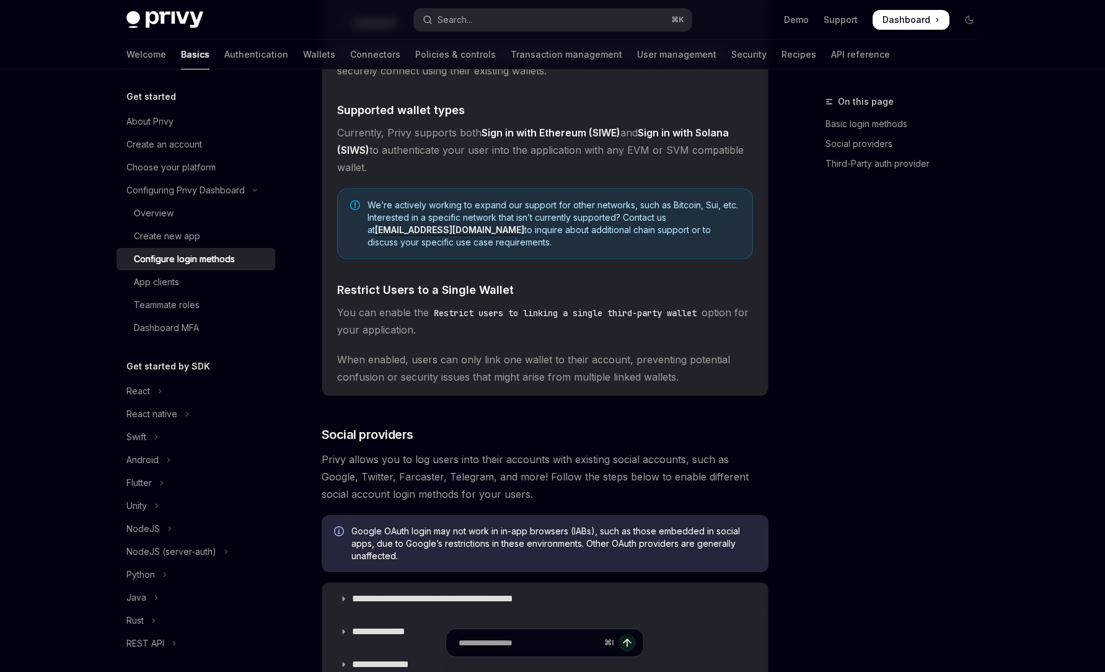
click at [452, 305] on span "You can enable the Restrict users to linking a single third-party wallet option…" at bounding box center [545, 321] width 416 height 35
click at [453, 309] on code "Restrict users to linking a single third-party wallet" at bounding box center [565, 313] width 273 height 14
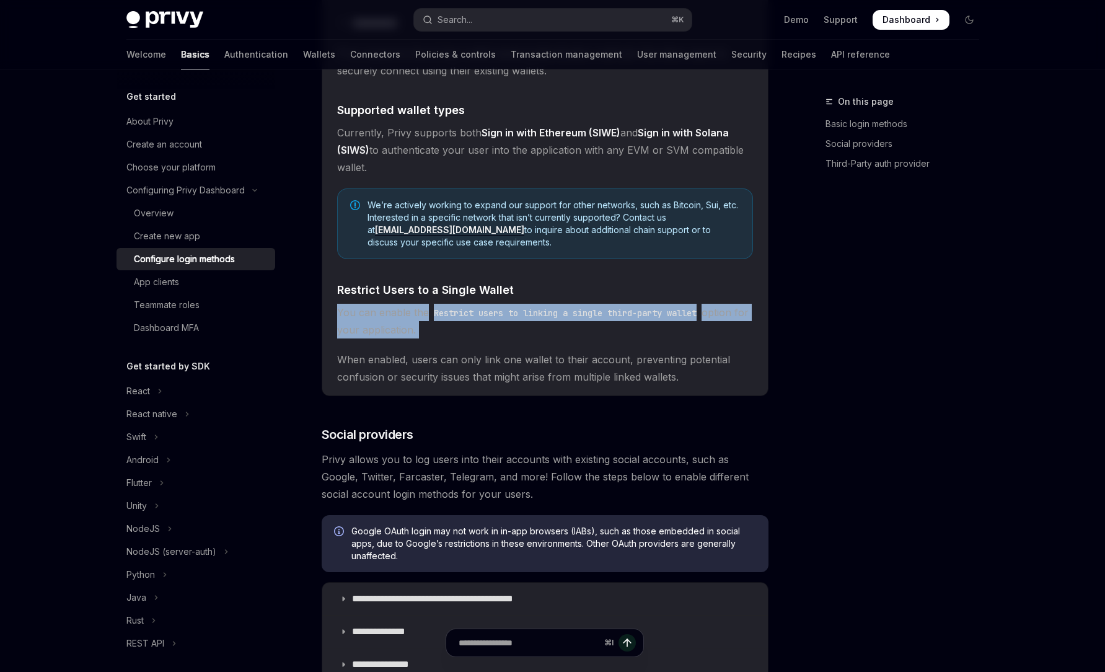
click at [453, 309] on code "Restrict users to linking a single third-party wallet" at bounding box center [565, 313] width 273 height 14
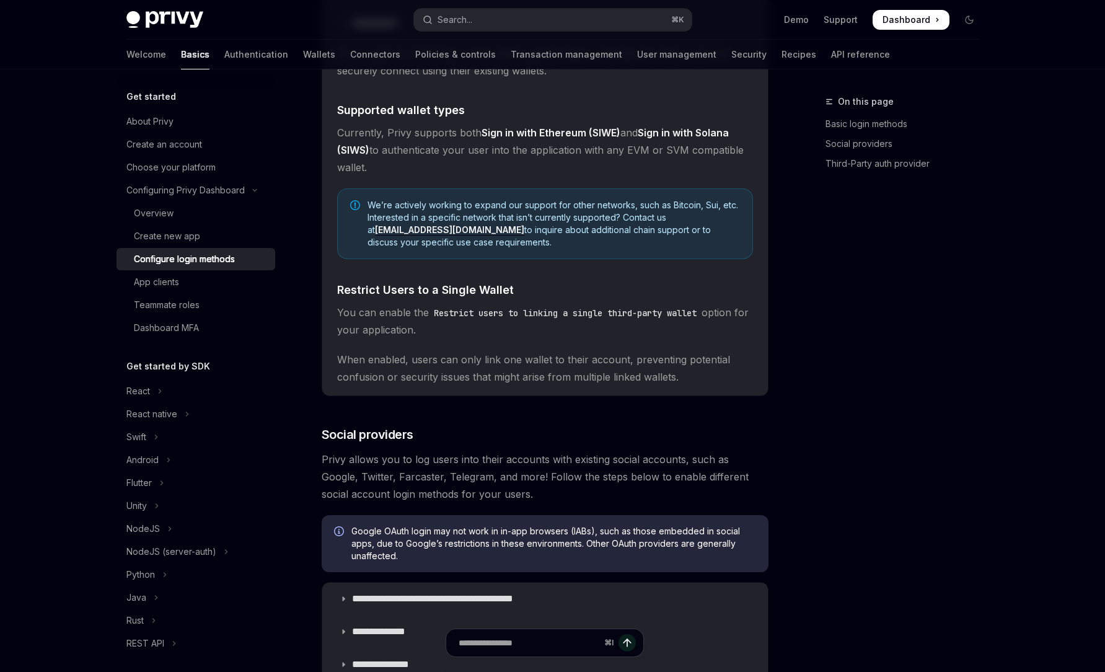
click at [456, 320] on span "You can enable the Restrict users to linking a single third-party wallet option…" at bounding box center [545, 321] width 416 height 35
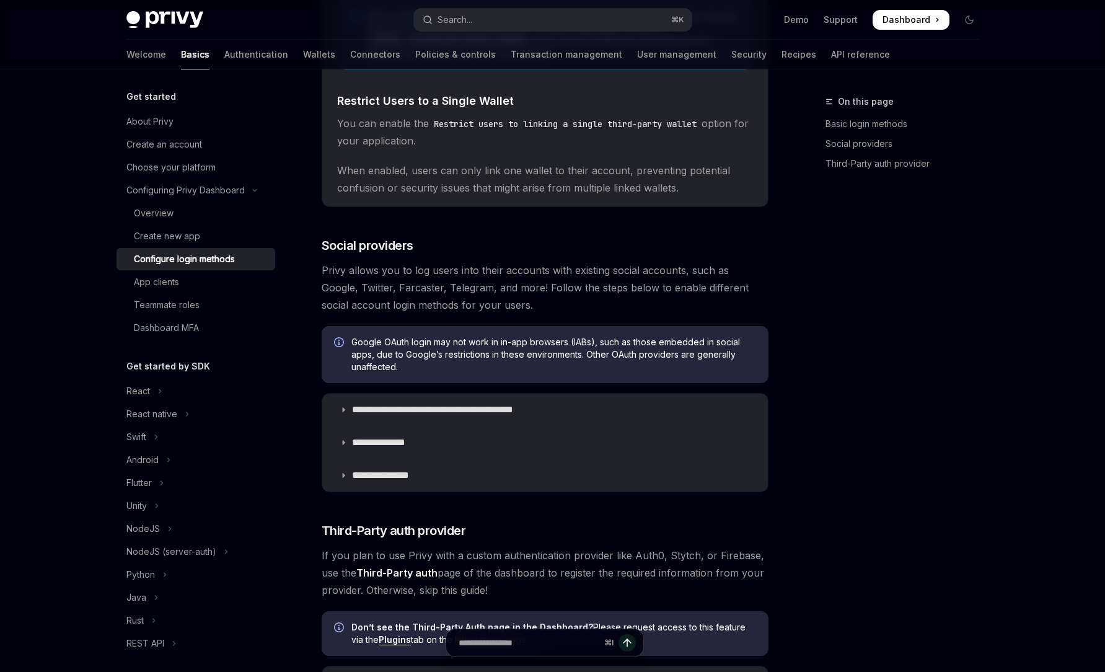
scroll to position [830, 0]
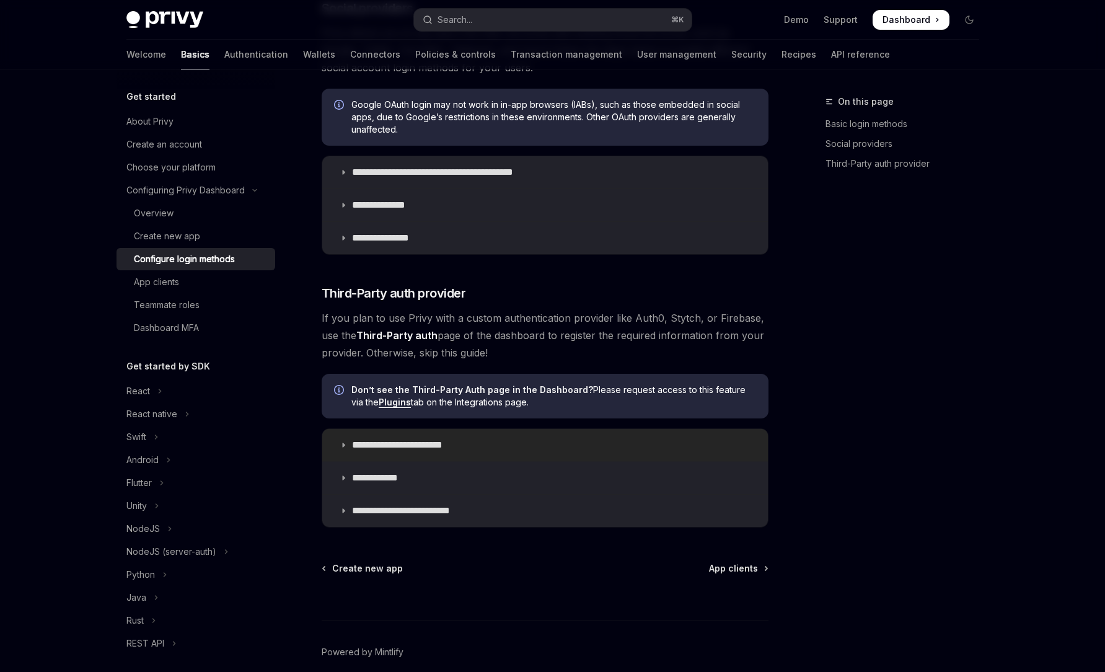
click at [392, 448] on p "**********" at bounding box center [409, 445] width 114 height 12
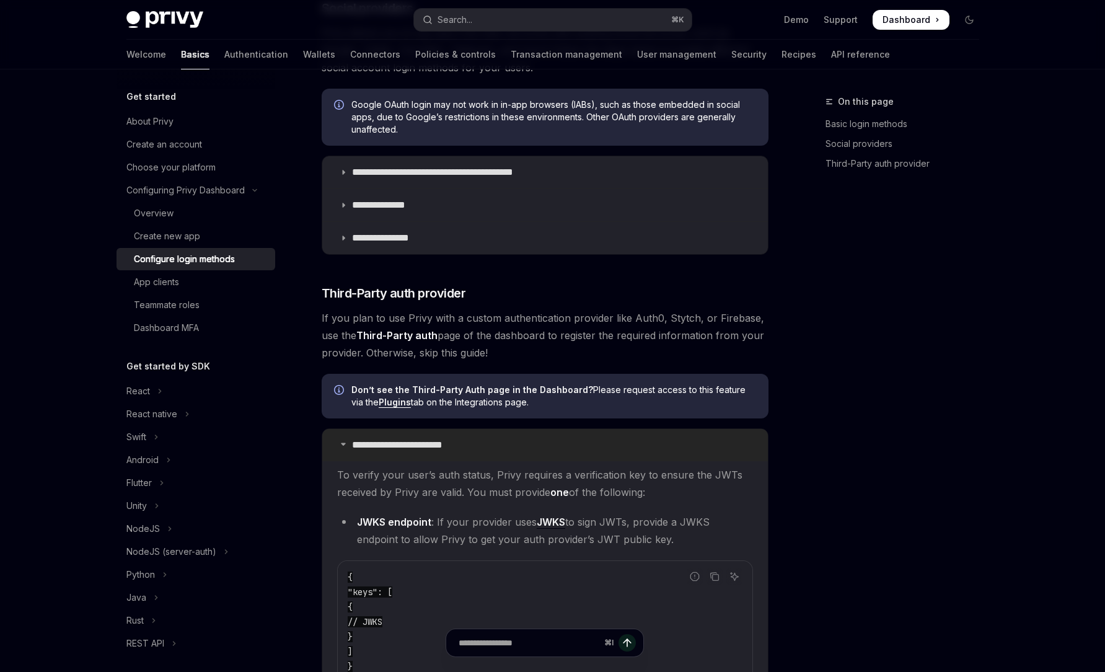
click at [401, 449] on p "**********" at bounding box center [409, 445] width 114 height 12
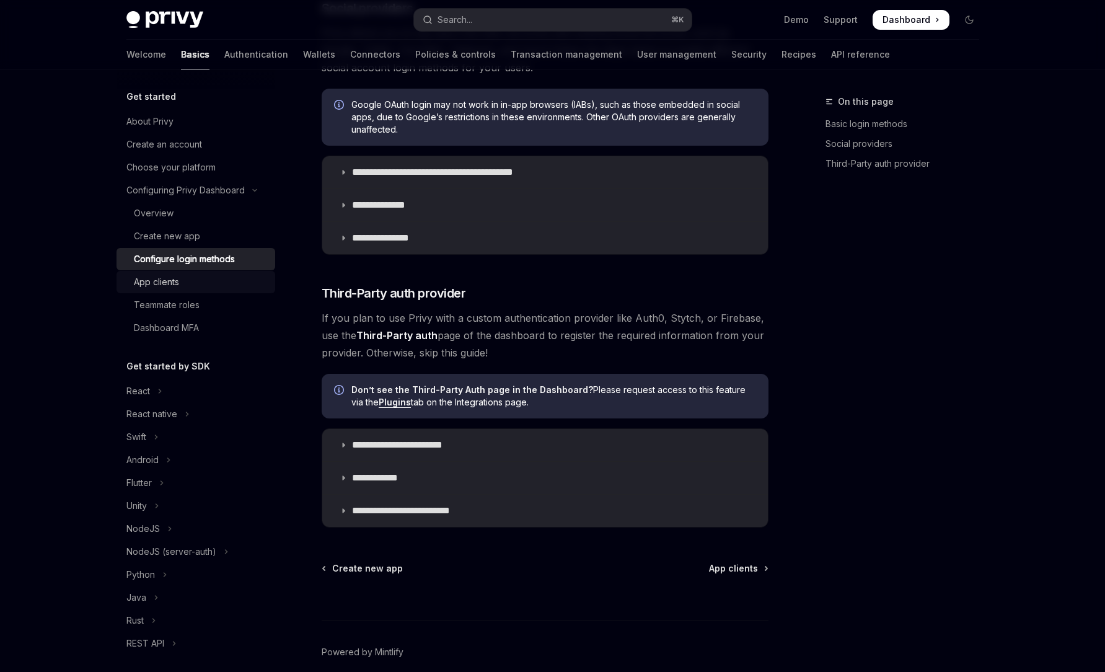
click at [192, 283] on div "App clients" at bounding box center [201, 281] width 134 height 15
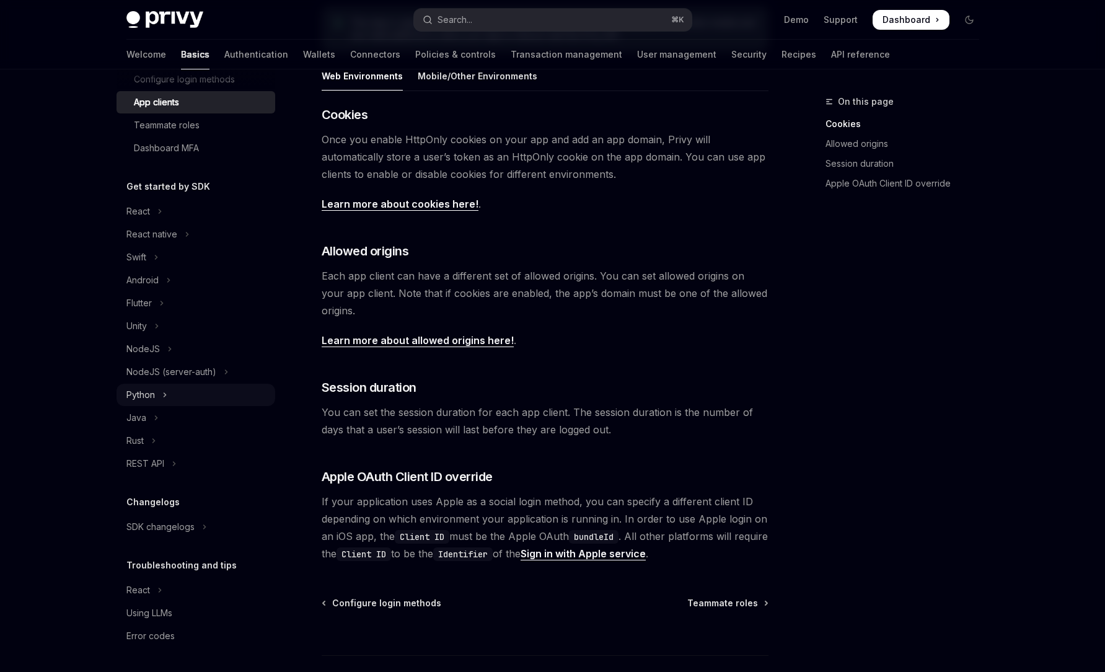
scroll to position [351, 0]
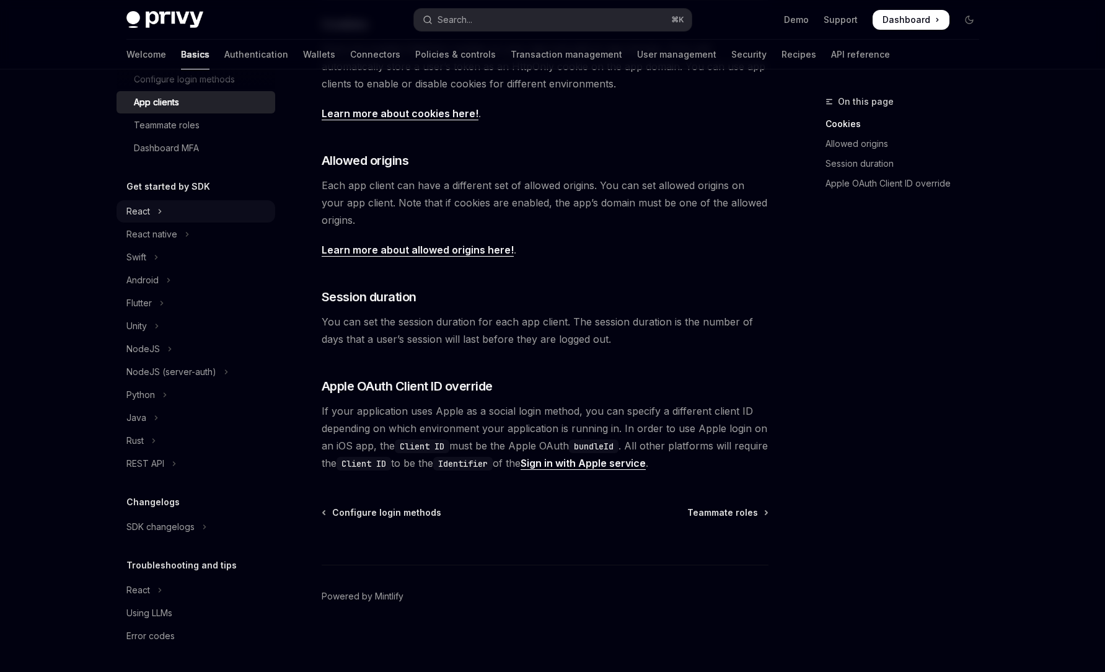
click at [159, 216] on icon "Toggle React section" at bounding box center [159, 211] width 5 height 15
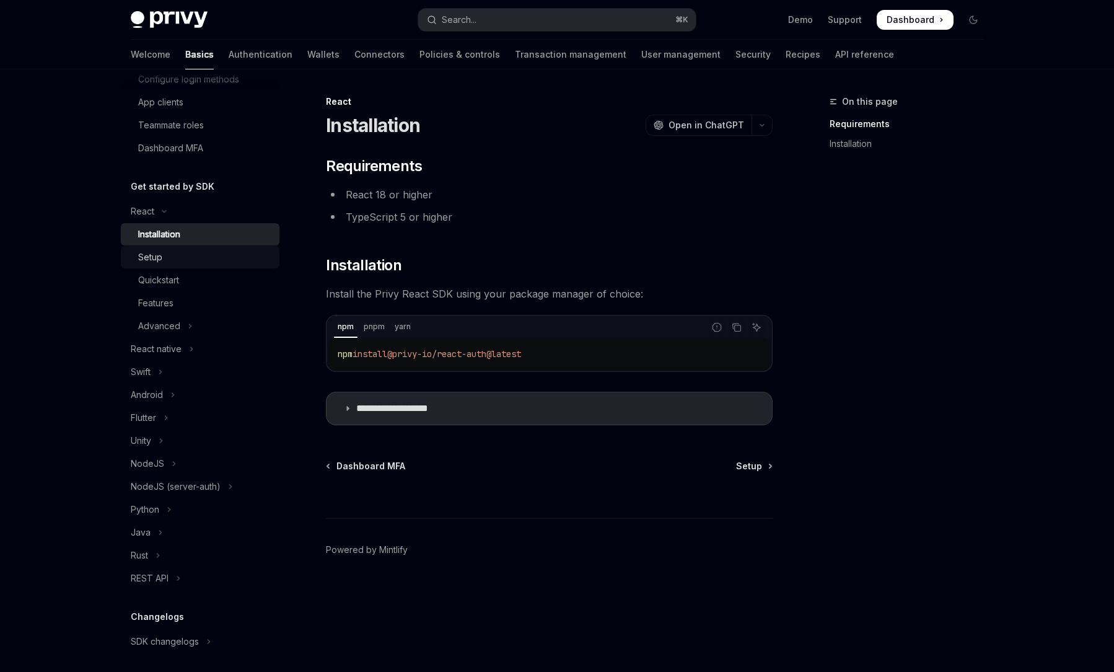
click at [191, 262] on div "Setup" at bounding box center [205, 257] width 134 height 15
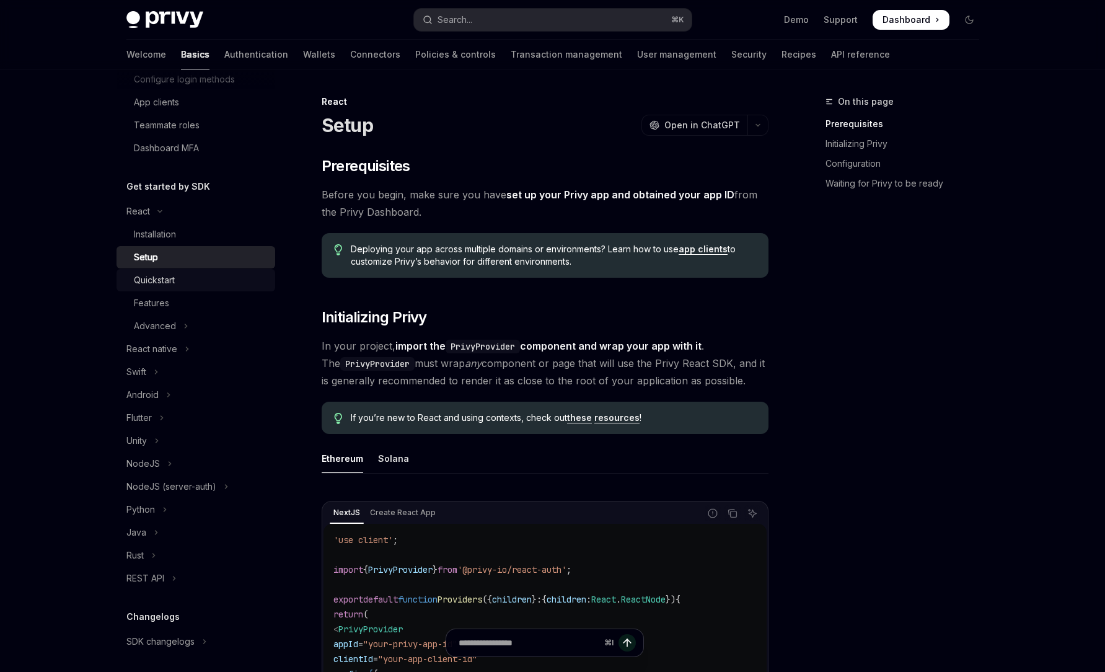
click at [192, 279] on div "Quickstart" at bounding box center [201, 280] width 134 height 15
type textarea "*"
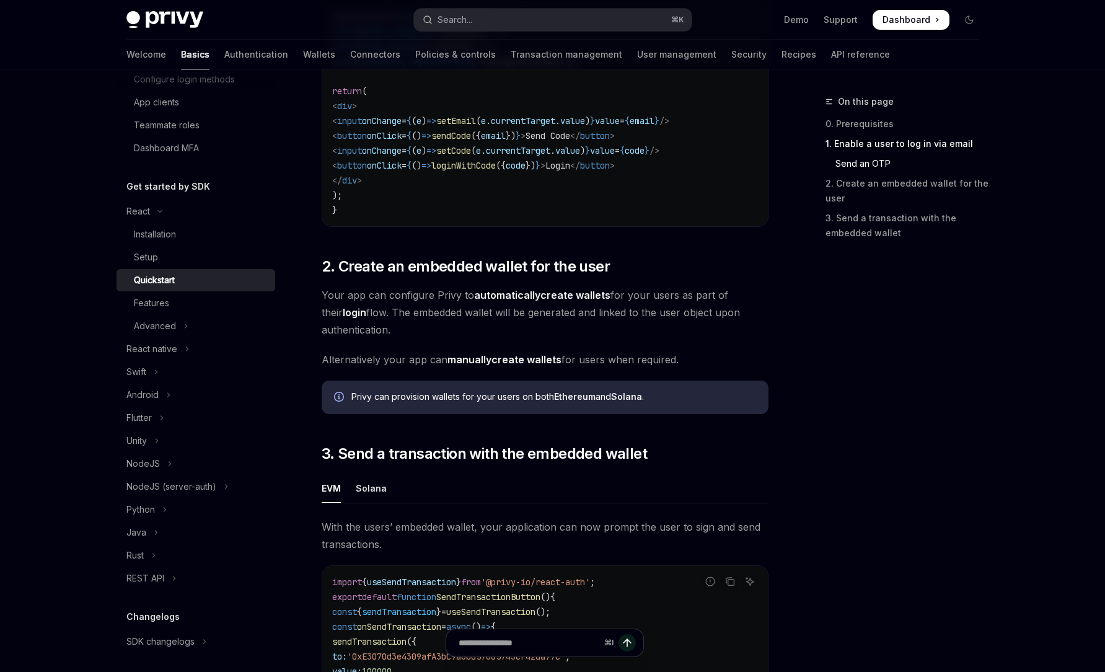
scroll to position [729, 0]
